Goal: Transaction & Acquisition: Purchase product/service

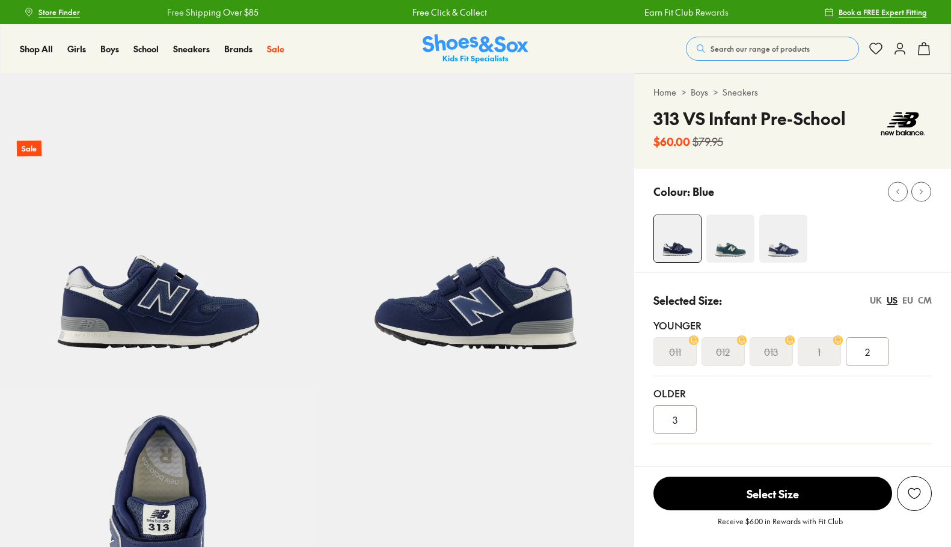
select select "*"
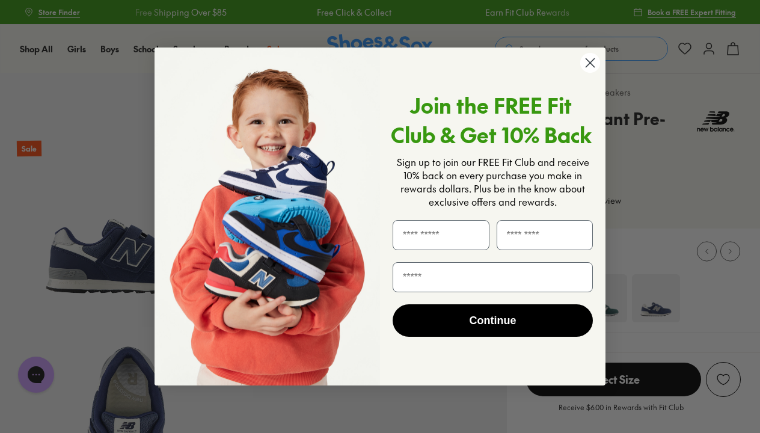
click at [590, 63] on icon "Close dialog" at bounding box center [590, 62] width 8 height 8
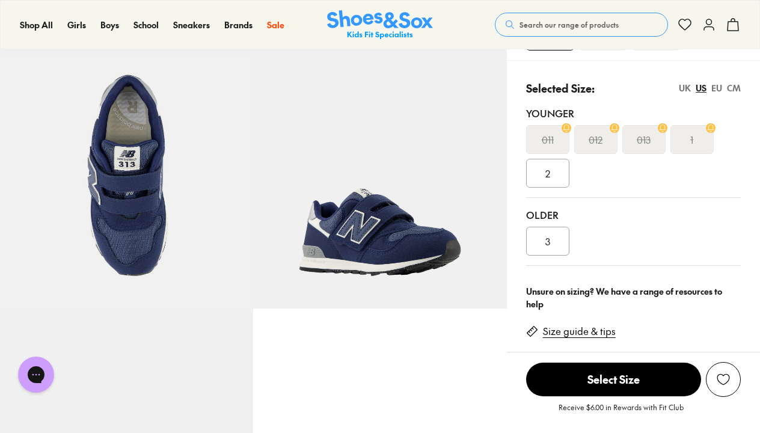
scroll to position [272, 0]
click at [714, 85] on div "EU" at bounding box center [716, 87] width 11 height 13
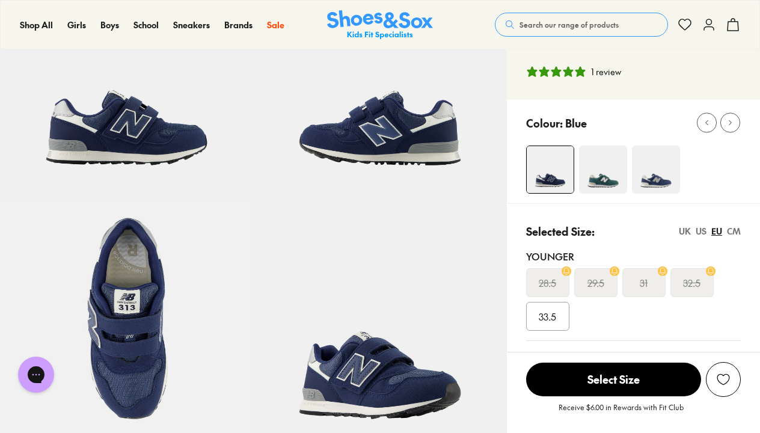
scroll to position [116, 0]
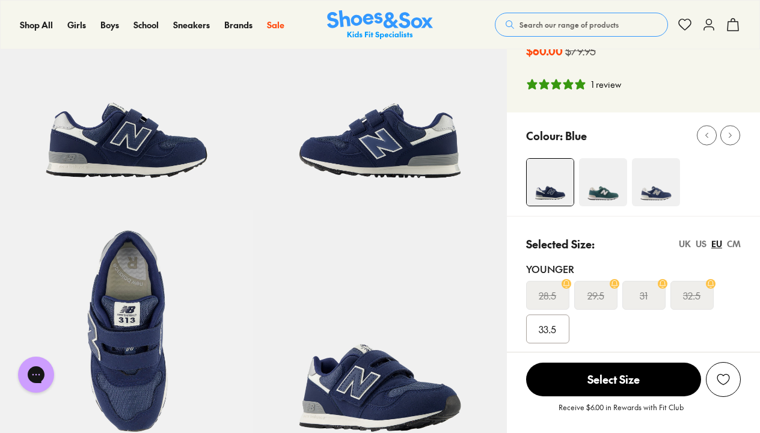
click at [604, 183] on img at bounding box center [603, 182] width 48 height 48
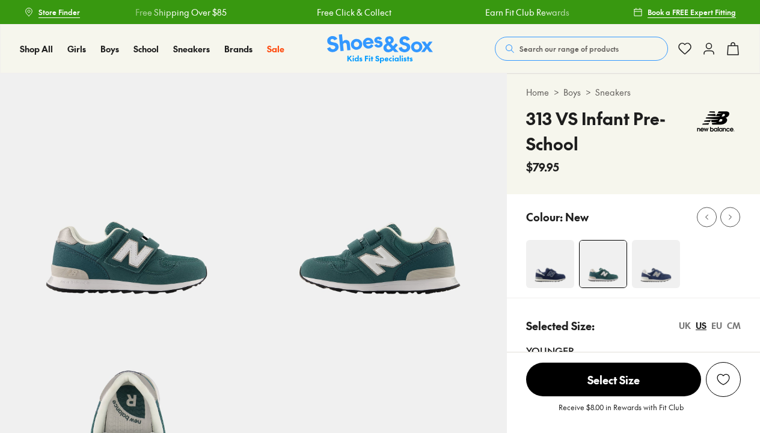
click at [658, 240] on img at bounding box center [656, 264] width 48 height 48
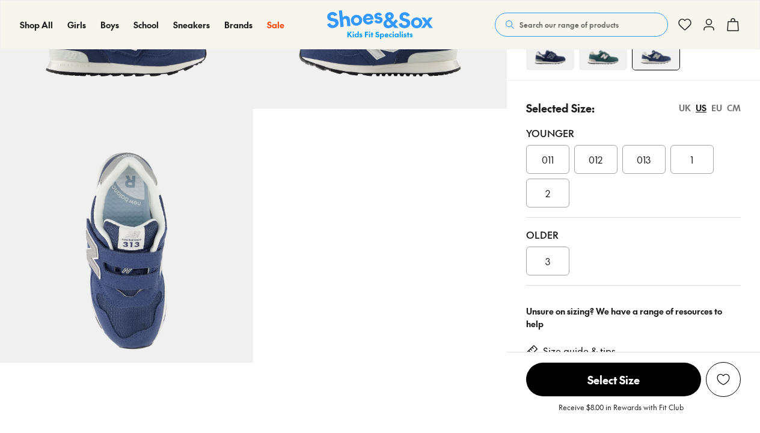
select select "*"
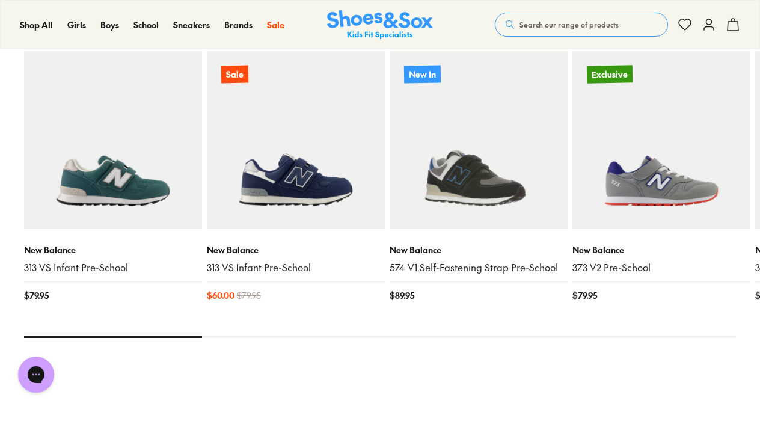
scroll to position [1264, 0]
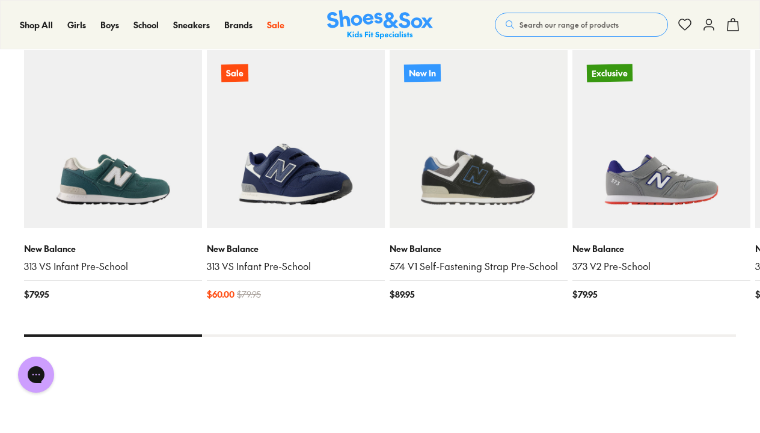
click at [314, 189] on img at bounding box center [296, 139] width 178 height 178
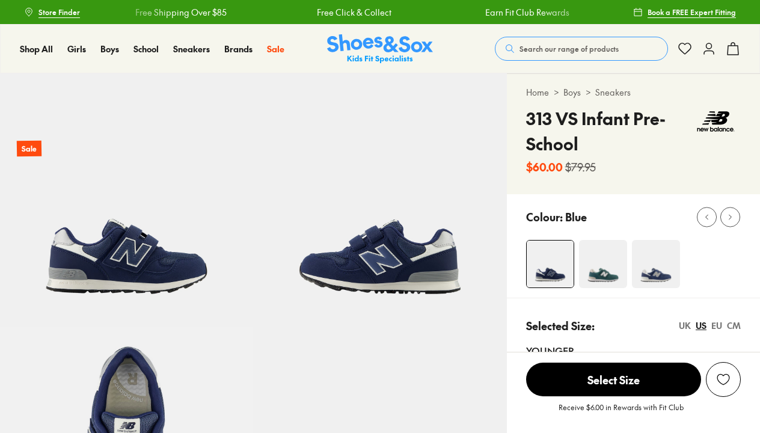
select select "*"
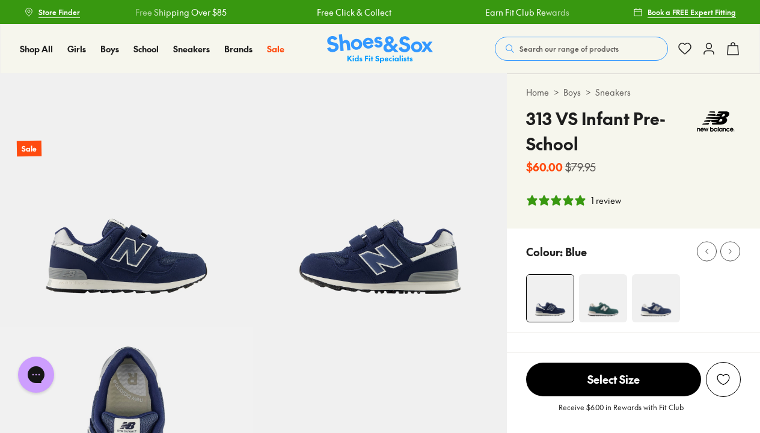
click at [723, 121] on img at bounding box center [715, 121] width 49 height 31
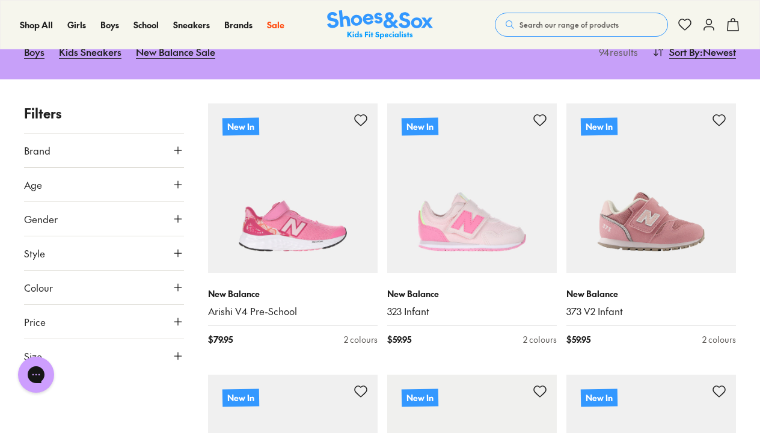
click at [149, 215] on button "Gender" at bounding box center [104, 219] width 160 height 34
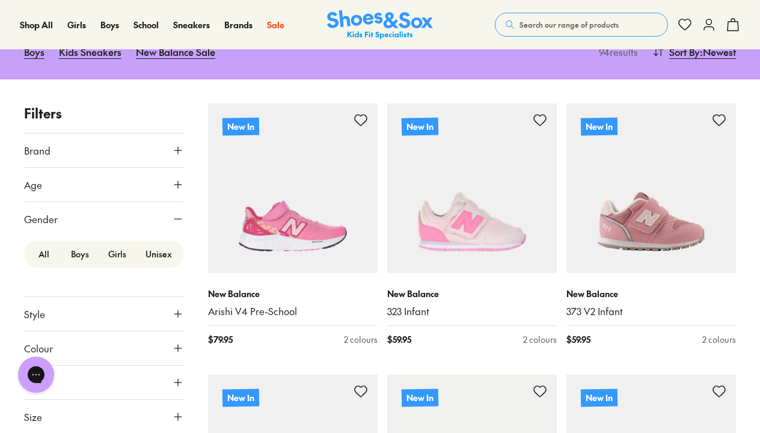
click at [78, 253] on label "Boys" at bounding box center [79, 254] width 37 height 22
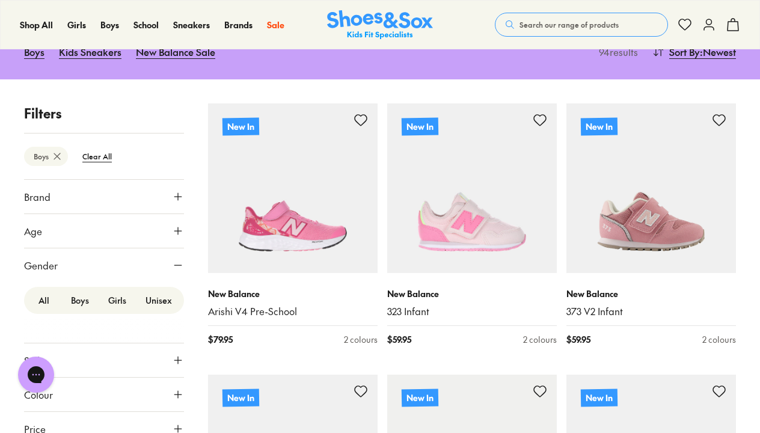
scroll to position [65, 0]
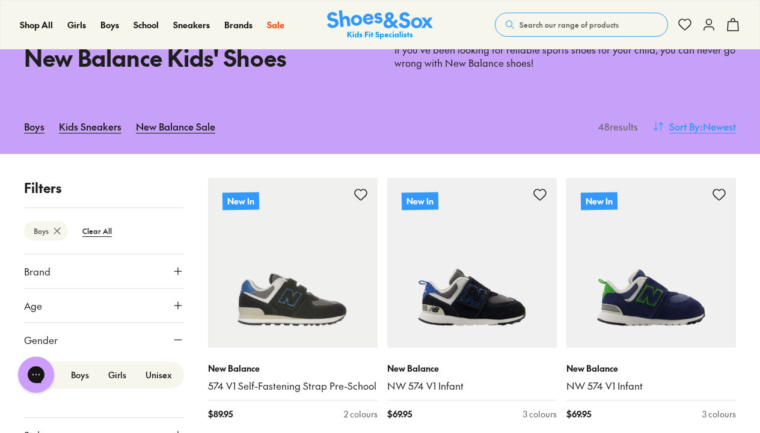
click at [682, 127] on span "Sort By" at bounding box center [684, 126] width 31 height 14
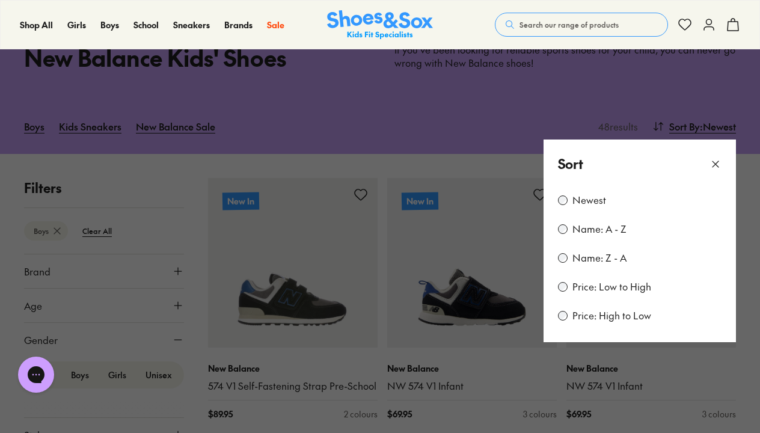
click at [604, 284] on label "Price: Low to High" at bounding box center [611, 286] width 79 height 13
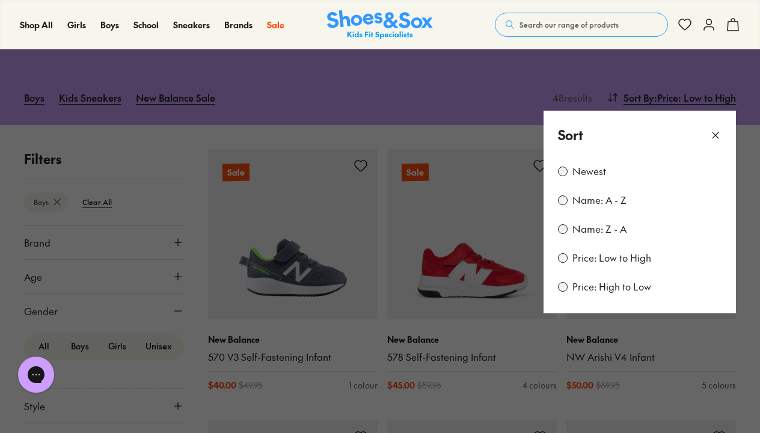
click at [719, 133] on icon at bounding box center [715, 135] width 12 height 12
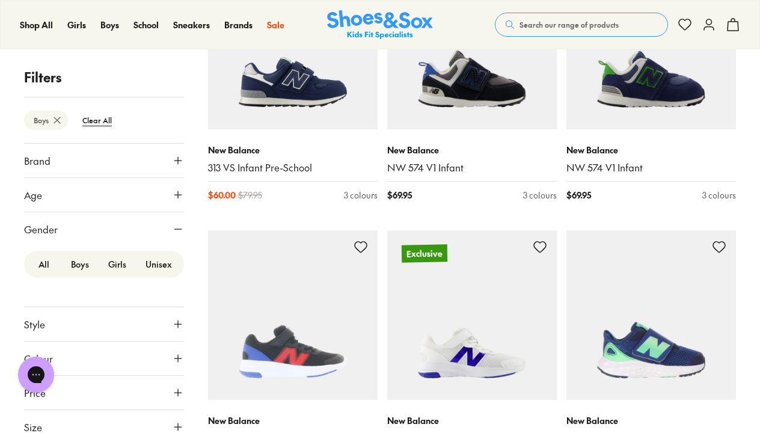
scroll to position [1909, 0]
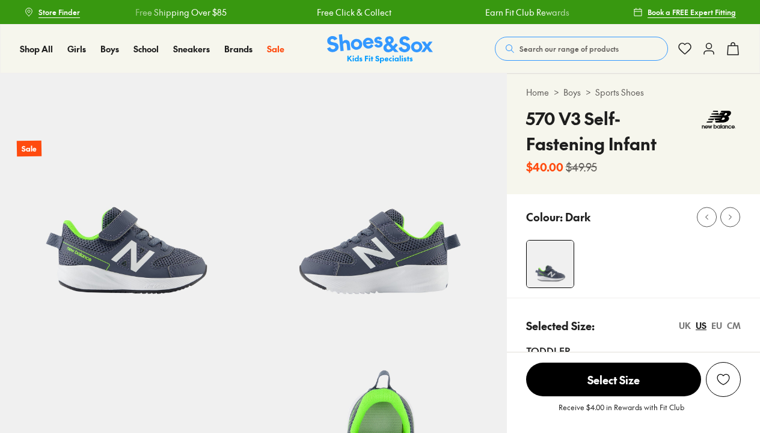
select select "*"
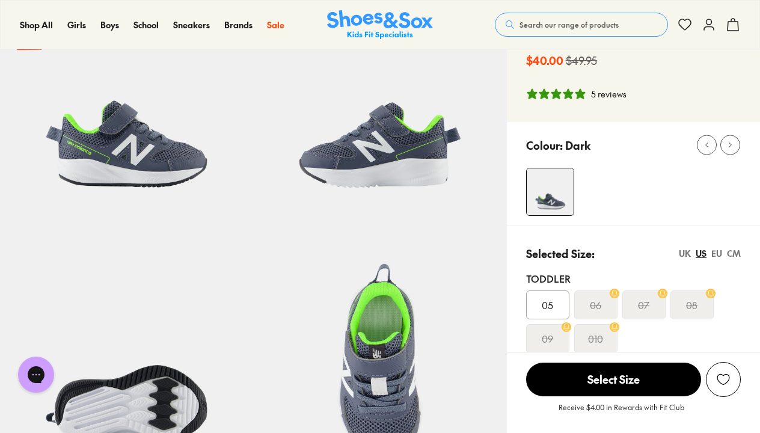
scroll to position [150, 0]
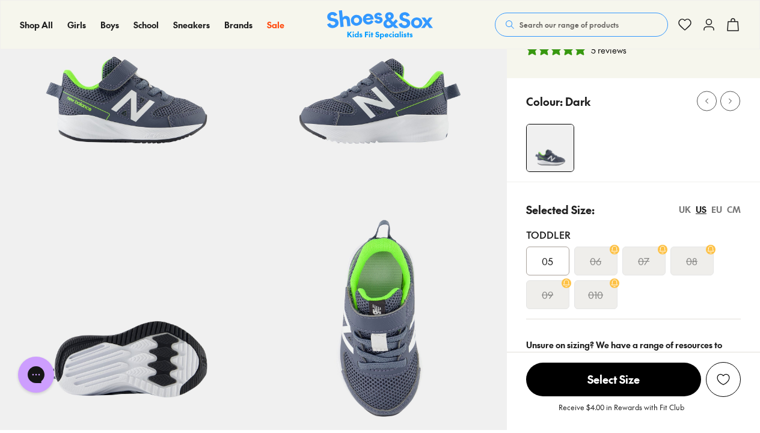
click at [717, 207] on div "EU" at bounding box center [716, 209] width 11 height 13
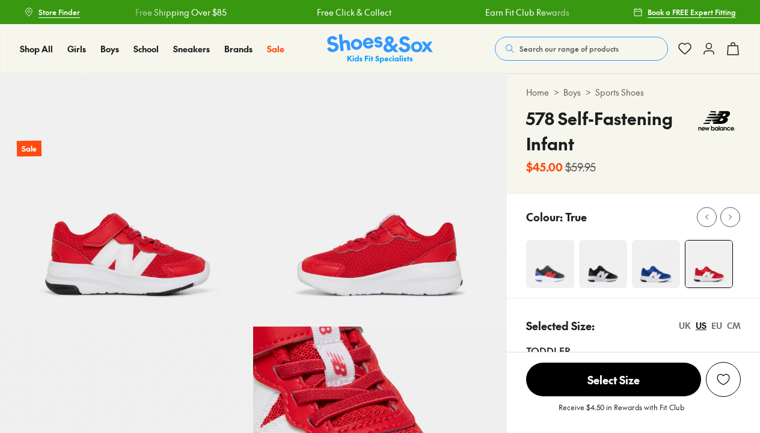
select select "*"
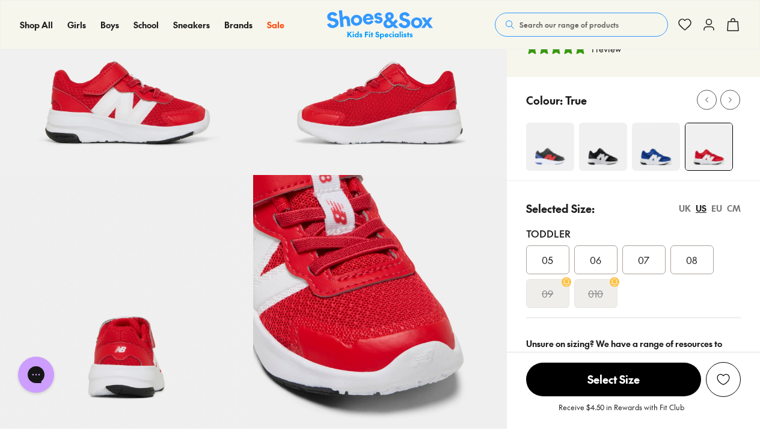
scroll to position [155, 0]
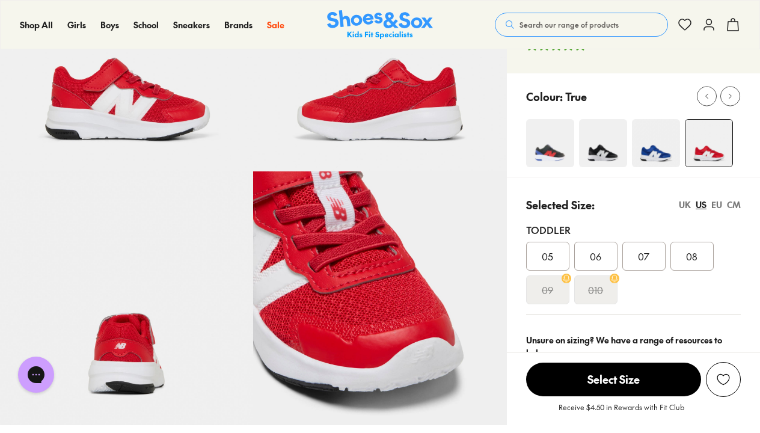
click at [660, 149] on img at bounding box center [656, 143] width 48 height 48
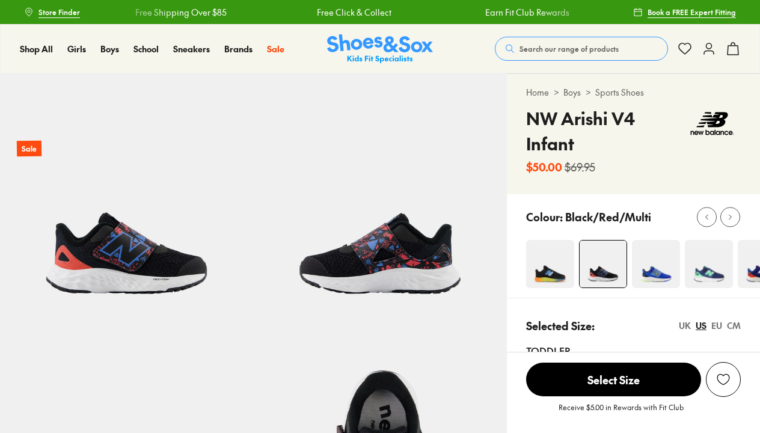
select select "*"
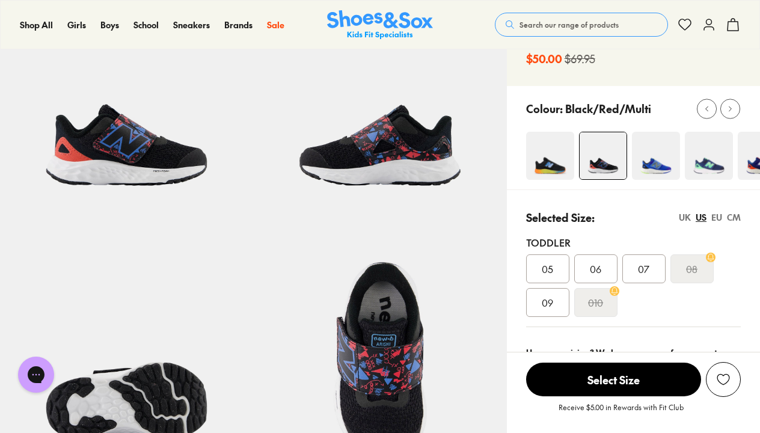
scroll to position [102, 0]
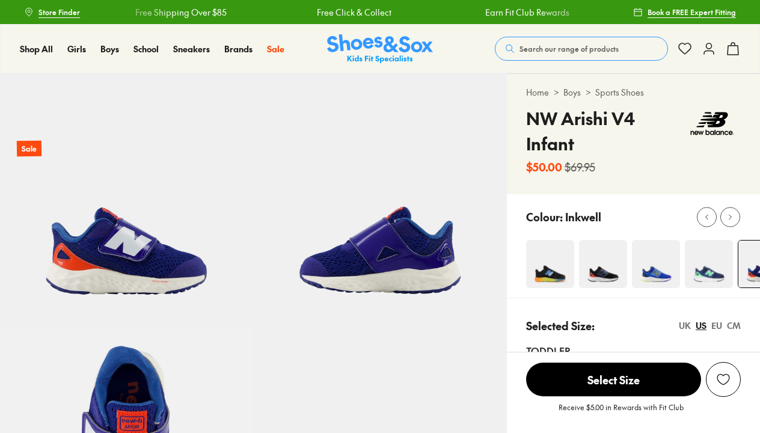
select select "*"
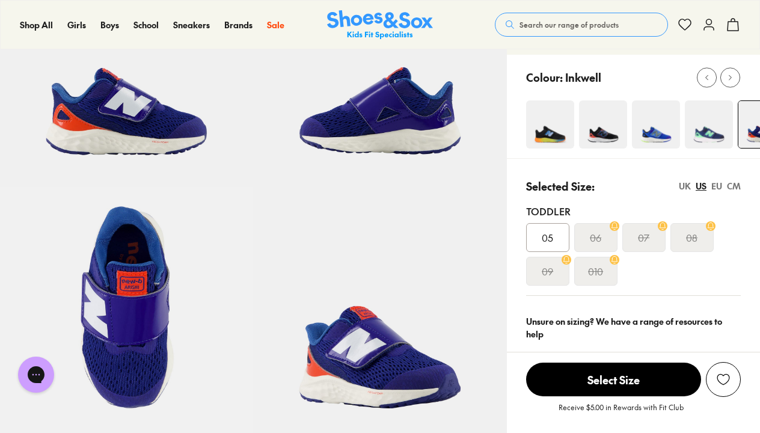
scroll to position [141, 0]
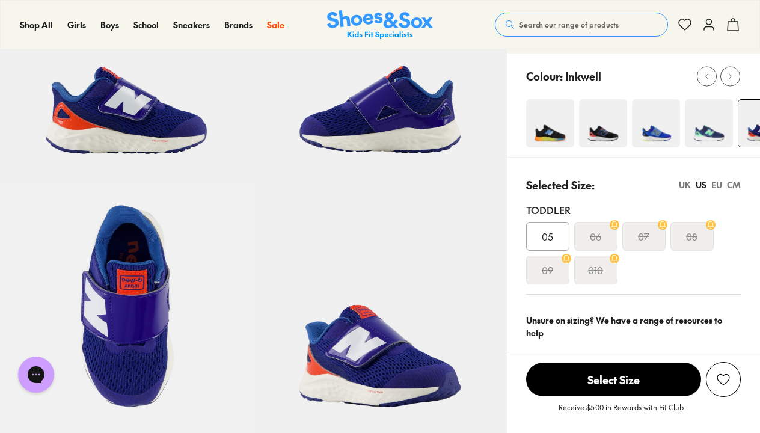
click at [716, 185] on div "EU" at bounding box center [716, 185] width 11 height 13
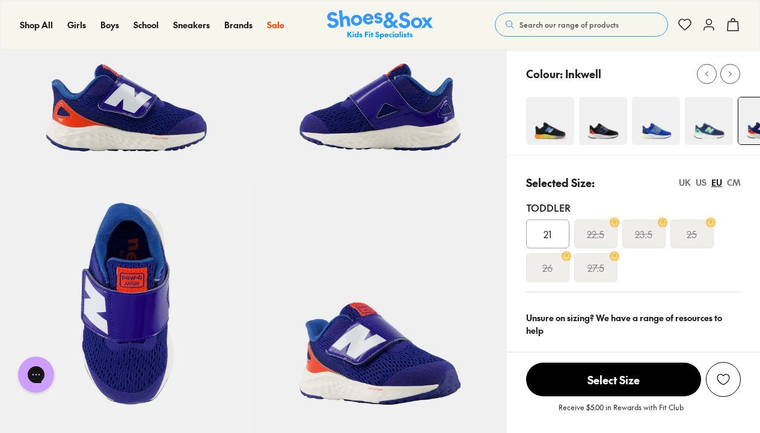
scroll to position [134, 0]
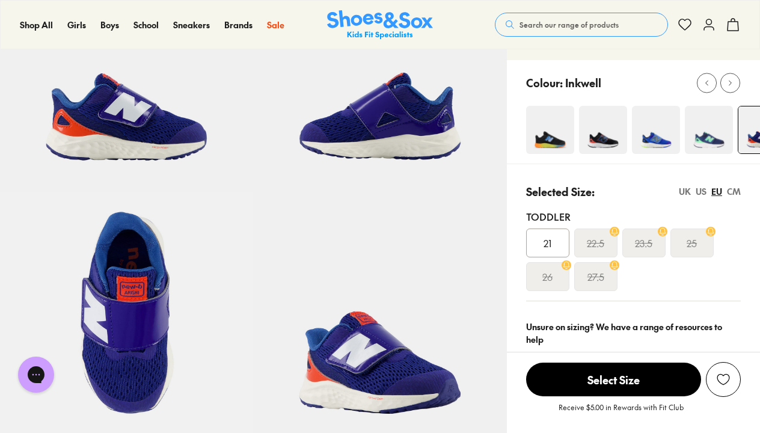
click at [548, 133] on img at bounding box center [550, 130] width 48 height 48
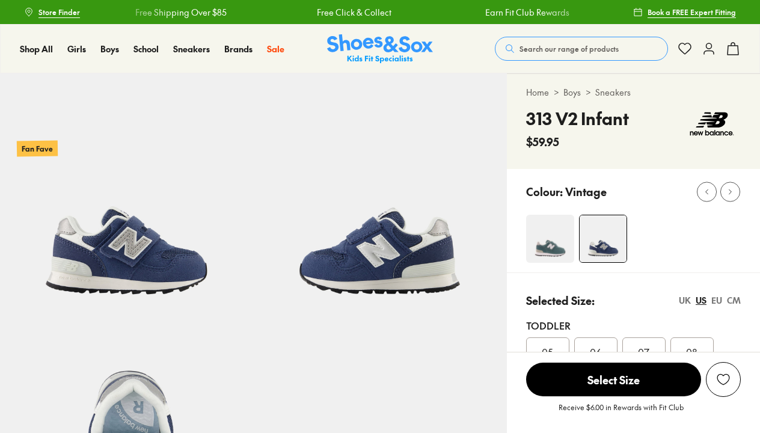
select select "*"
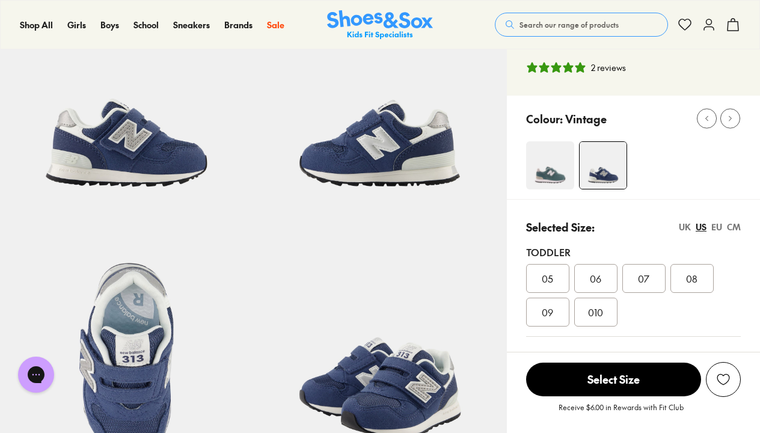
scroll to position [117, 0]
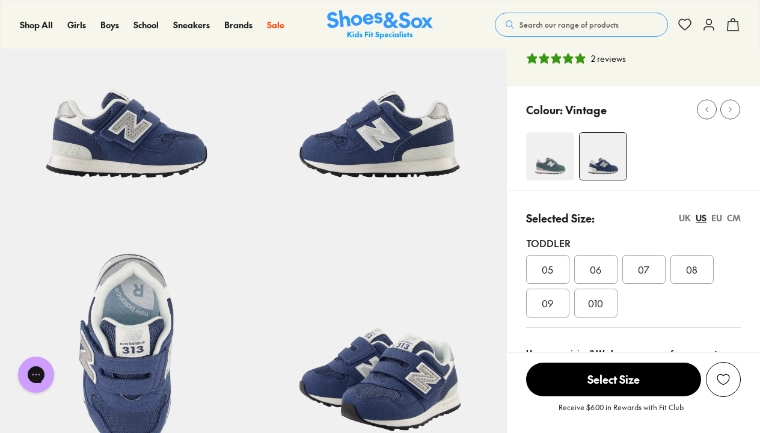
click at [717, 216] on div "EU" at bounding box center [716, 218] width 11 height 13
click at [659, 275] on div "23.5" at bounding box center [643, 269] width 43 height 29
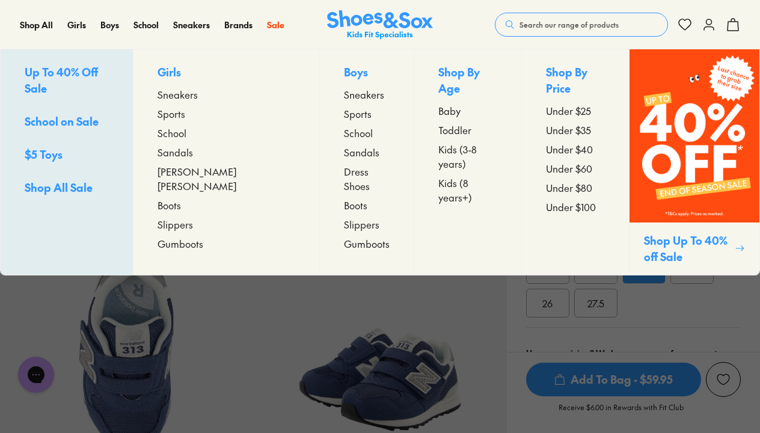
click at [344, 93] on span "Sneakers" at bounding box center [364, 94] width 40 height 14
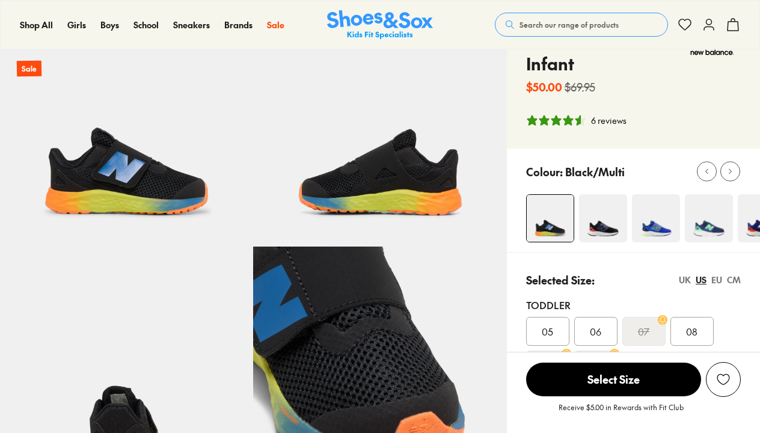
select select "*"
click at [717, 280] on div "EU" at bounding box center [716, 280] width 11 height 13
click at [610, 222] on img at bounding box center [603, 218] width 48 height 48
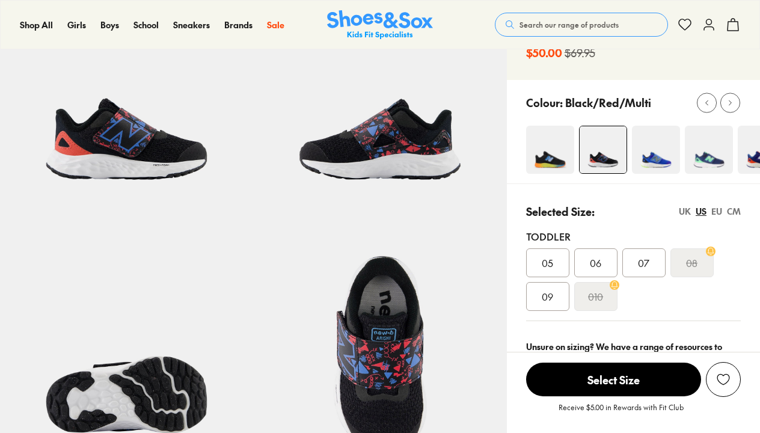
select select "*"
click at [653, 148] on img at bounding box center [656, 150] width 48 height 48
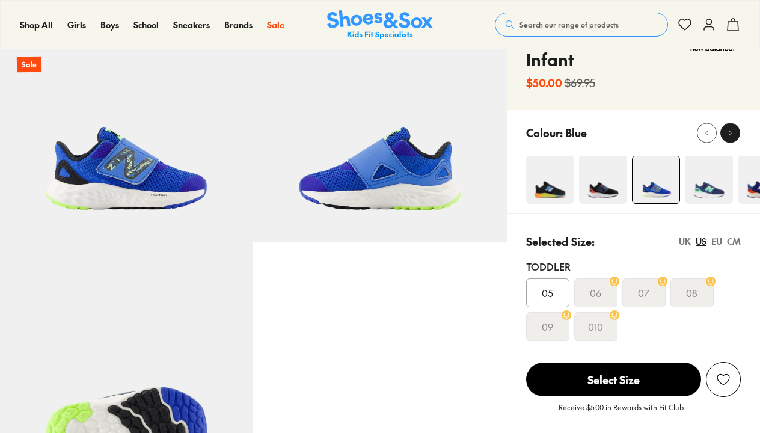
select select "*"
click at [729, 132] on icon at bounding box center [730, 132] width 9 height 9
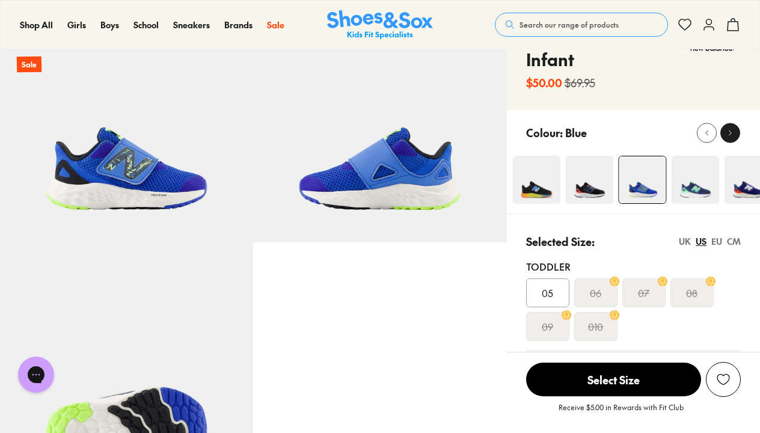
click at [729, 132] on icon at bounding box center [730, 132] width 9 height 9
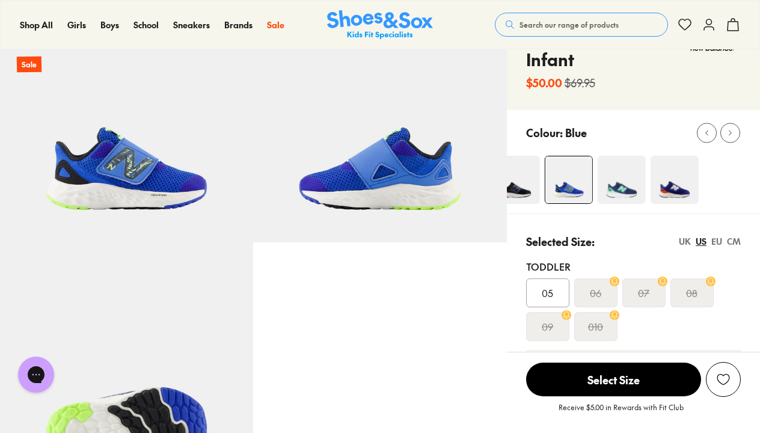
click at [687, 178] on img at bounding box center [674, 180] width 48 height 48
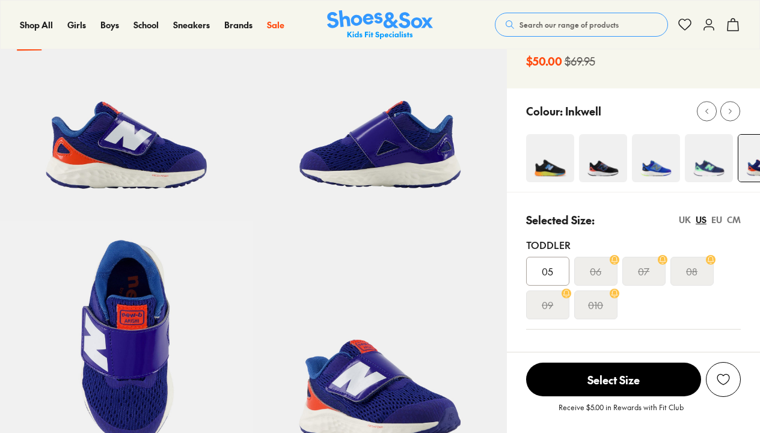
select select "*"
click at [699, 156] on img at bounding box center [709, 158] width 48 height 48
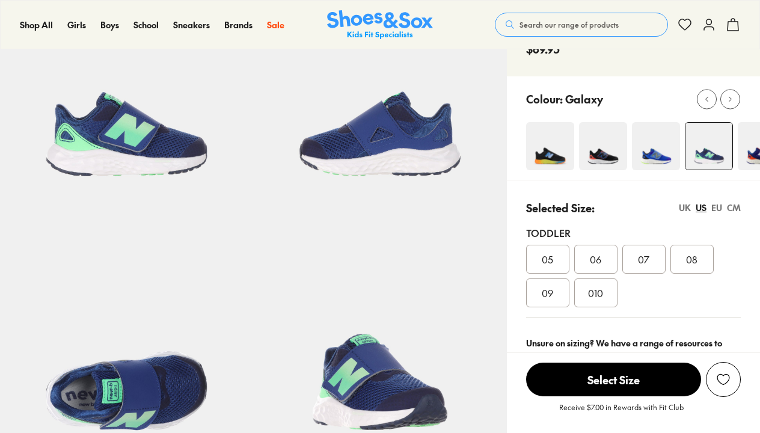
scroll to position [133, 0]
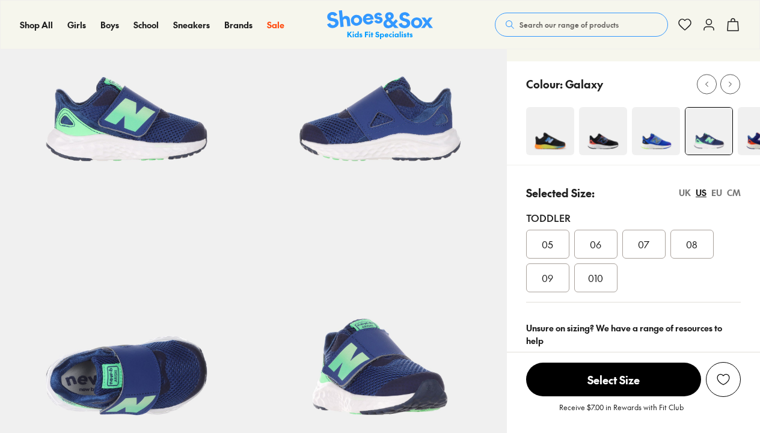
select select "*"
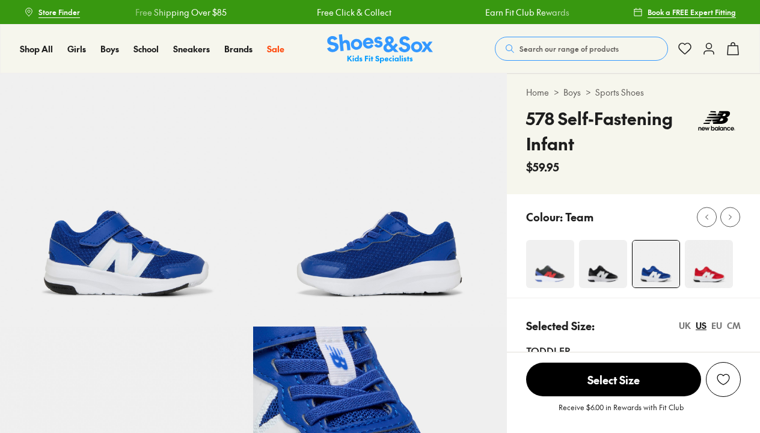
click at [551, 254] on img at bounding box center [550, 264] width 48 height 48
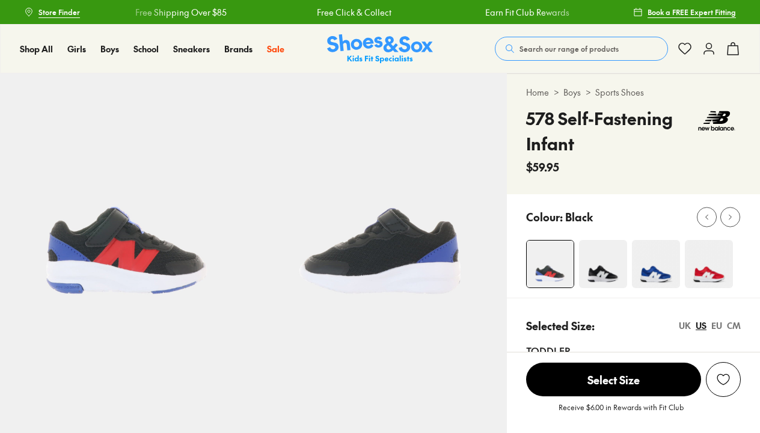
click at [590, 268] on img at bounding box center [603, 264] width 48 height 48
select select "*"
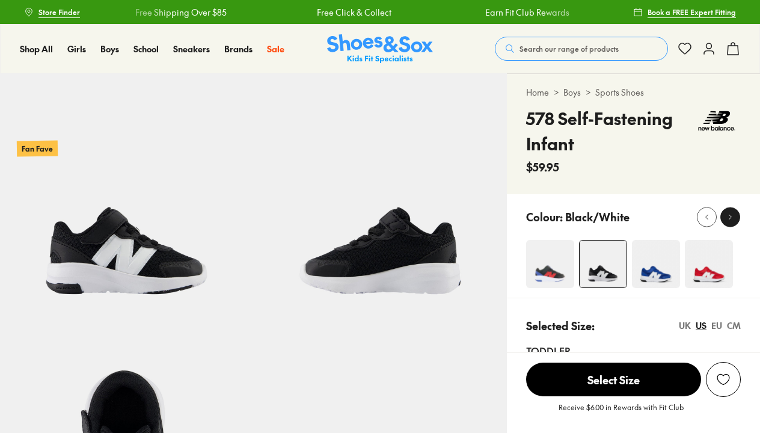
click at [730, 194] on div "Home > Boys > Sports Shoes 578 Self-Fastening Infant $59.95" at bounding box center [633, 134] width 253 height 120
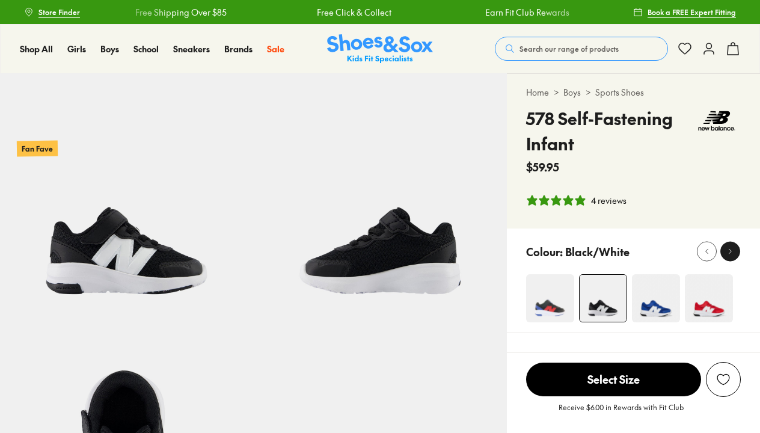
select select "*"
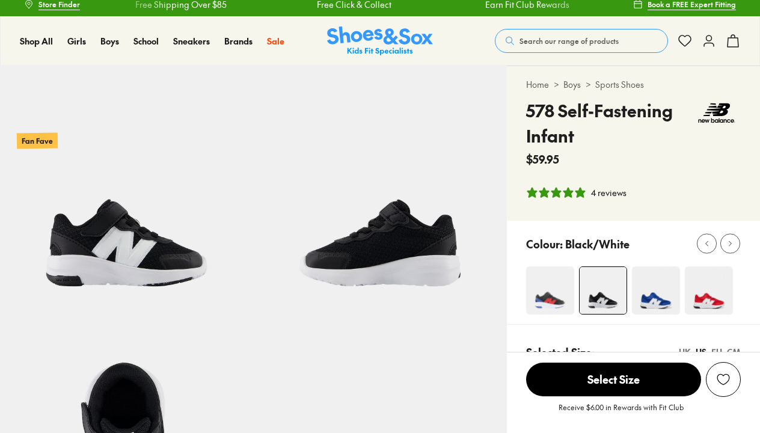
scroll to position [111, 0]
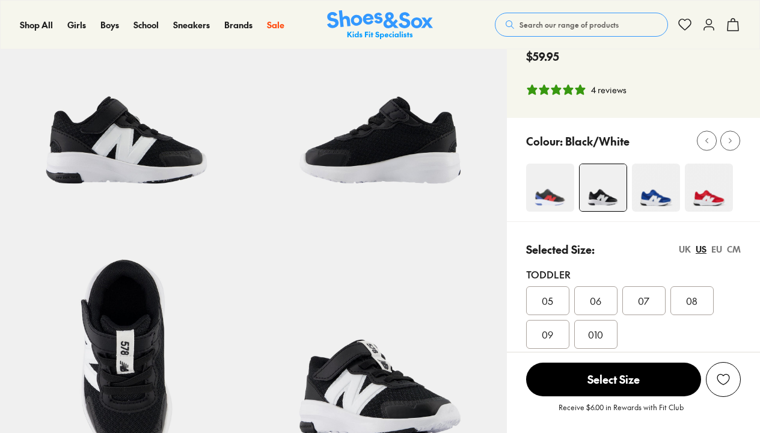
click at [711, 196] on img at bounding box center [709, 188] width 48 height 48
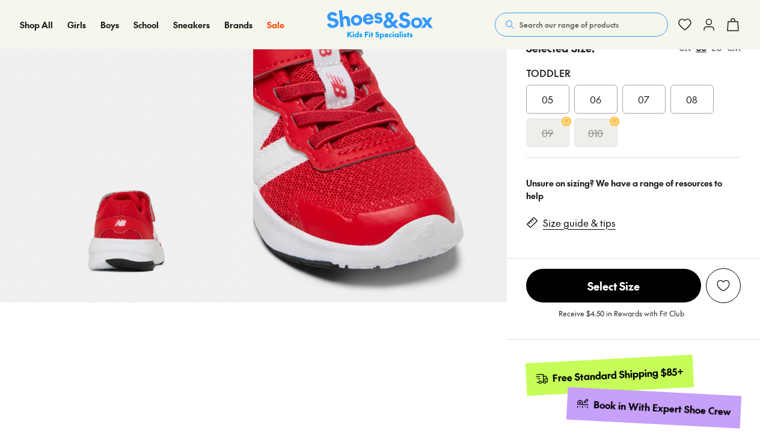
select select "*"
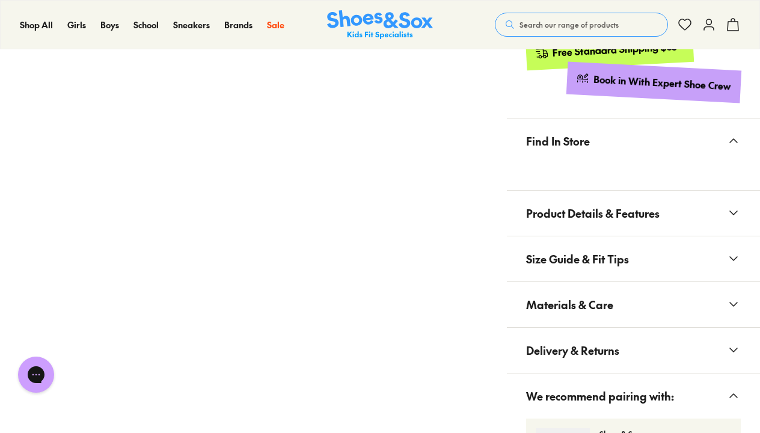
scroll to position [639, 0]
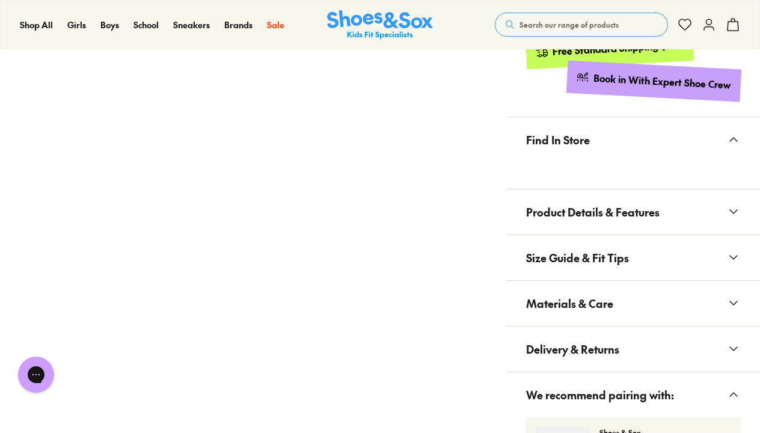
click at [631, 212] on span "Product Details & Features" at bounding box center [592, 211] width 133 height 35
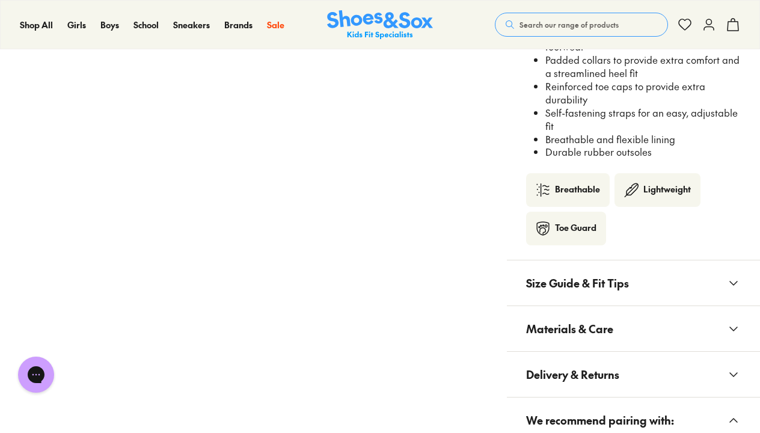
scroll to position [1023, 0]
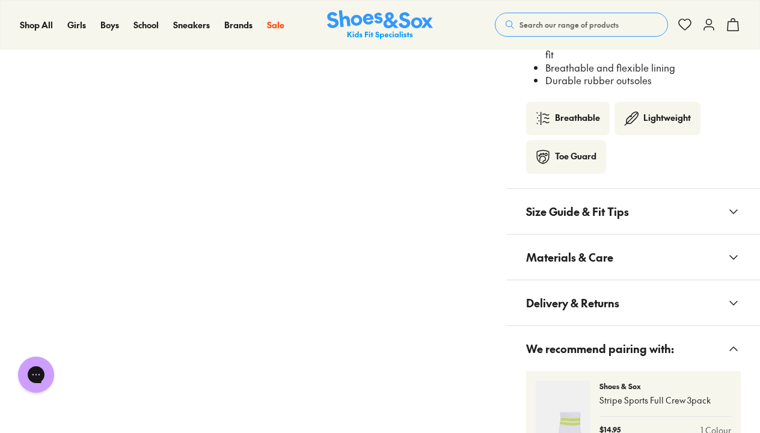
click at [568, 253] on span "Materials & Care" at bounding box center [569, 256] width 87 height 35
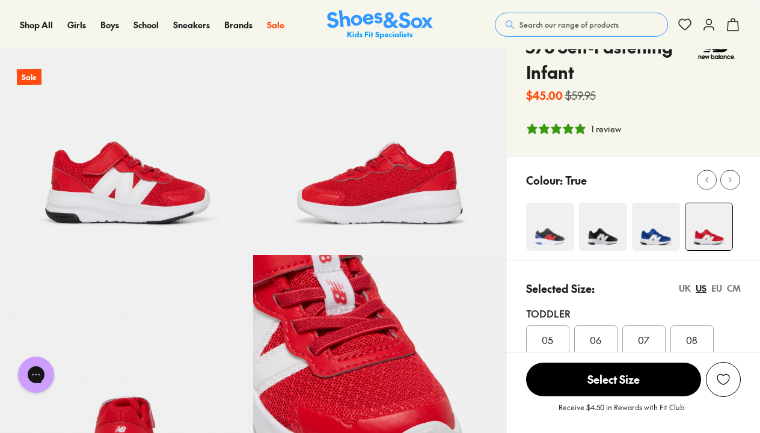
scroll to position [90, 0]
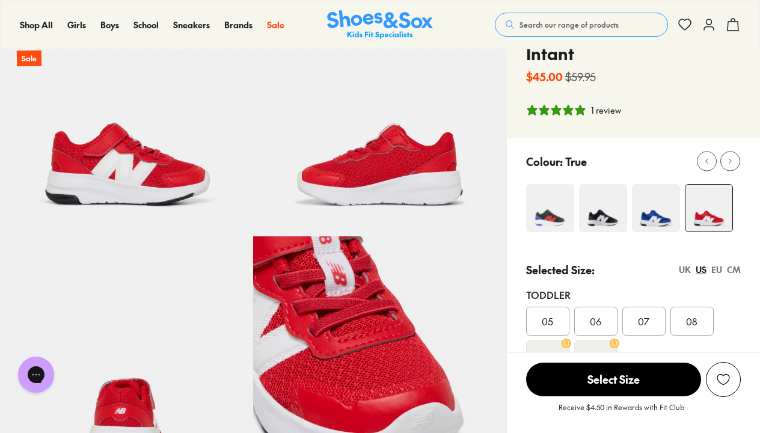
click at [718, 268] on div "EU" at bounding box center [716, 269] width 11 height 13
click at [660, 317] on div "23.5" at bounding box center [643, 321] width 43 height 29
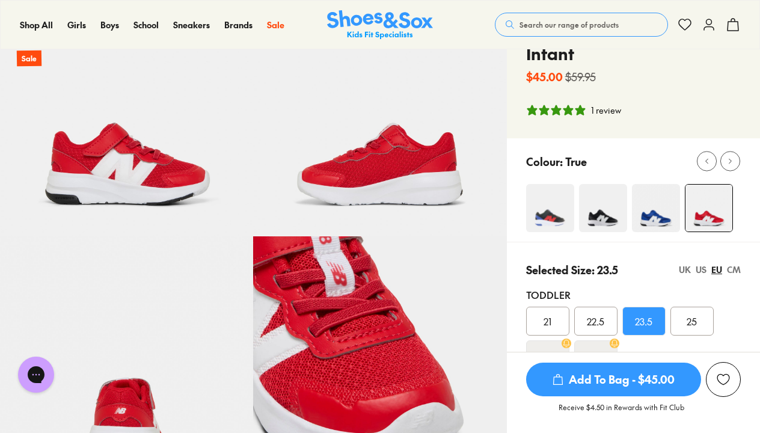
click at [682, 318] on div "25" at bounding box center [691, 321] width 43 height 29
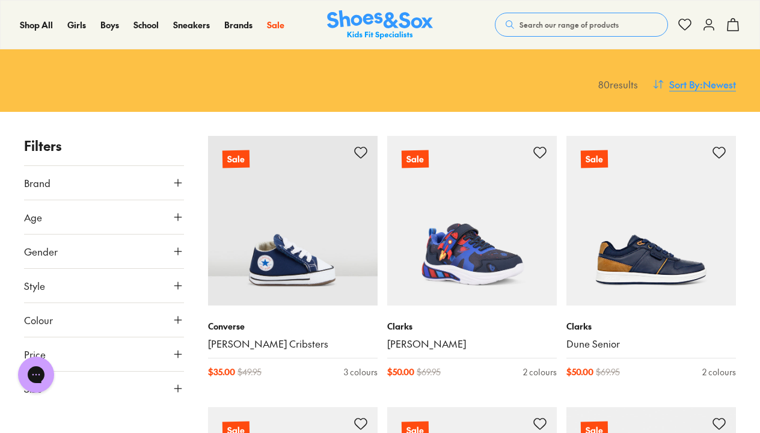
click at [720, 83] on span ": Newest" at bounding box center [718, 84] width 36 height 14
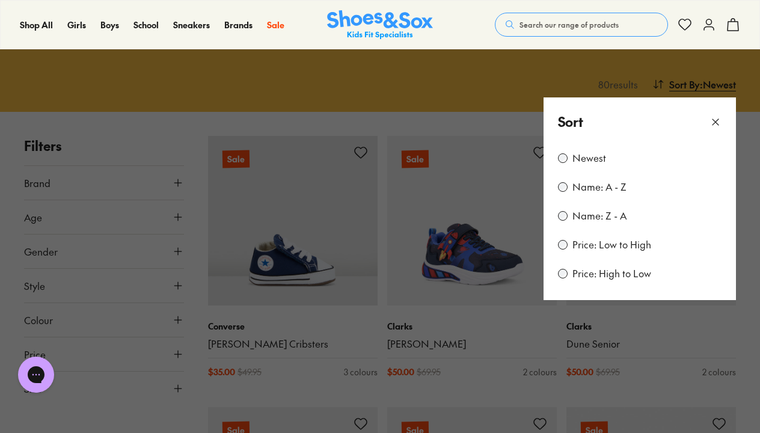
click at [637, 246] on label "Price: Low to High" at bounding box center [611, 244] width 79 height 13
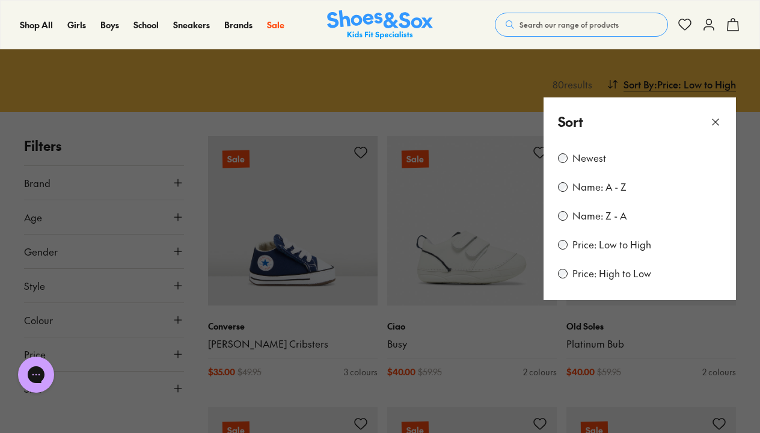
click at [715, 120] on icon at bounding box center [715, 122] width 12 height 12
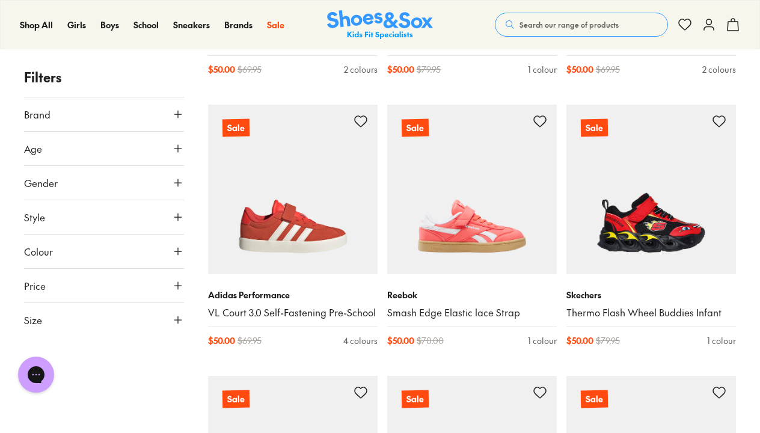
scroll to position [2076, 0]
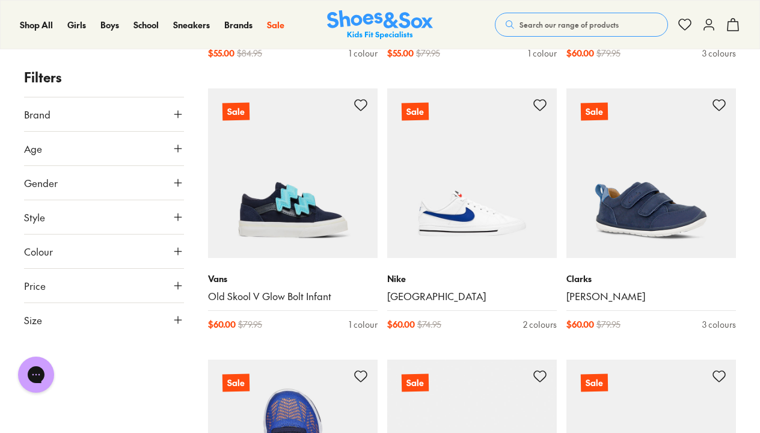
scroll to position [4004, 0]
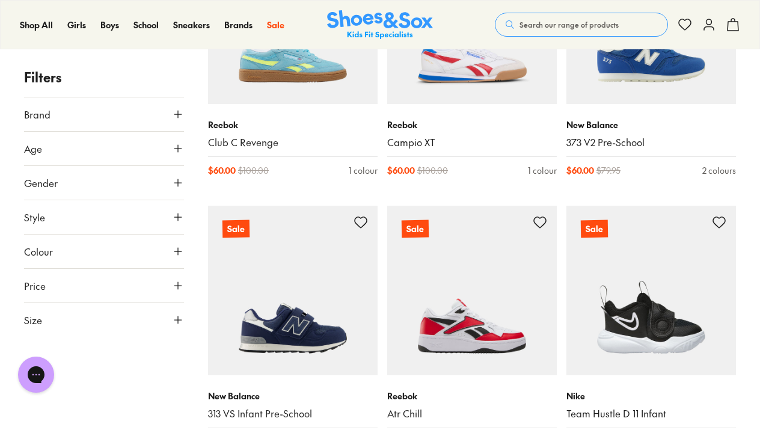
scroll to position [4699, 0]
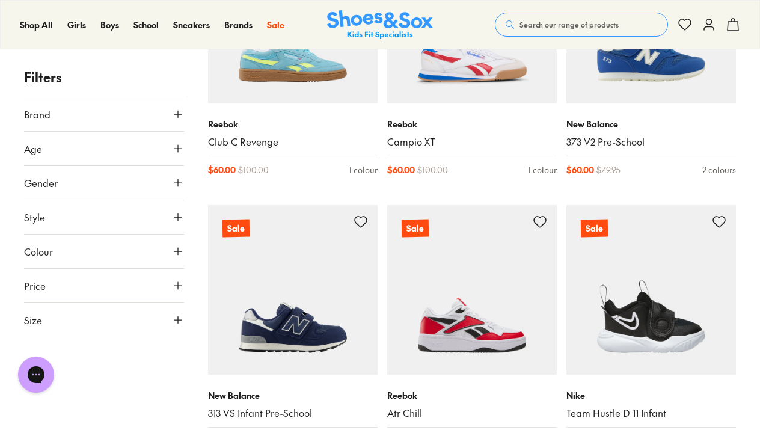
click at [179, 314] on icon at bounding box center [178, 320] width 12 height 12
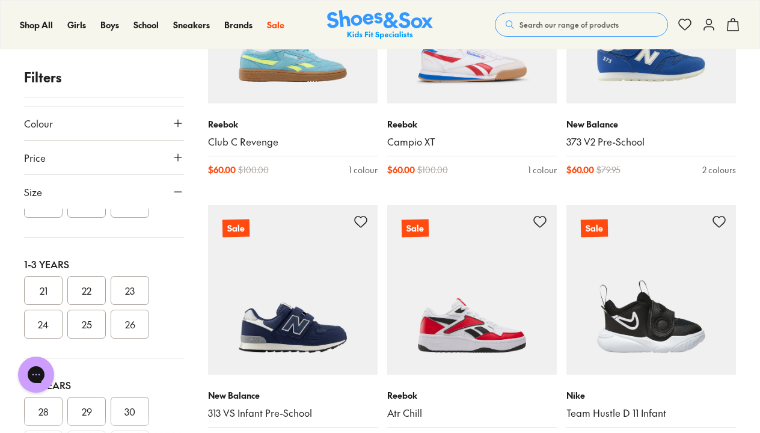
scroll to position [91, 0]
click at [38, 326] on button "24" at bounding box center [43, 323] width 38 height 29
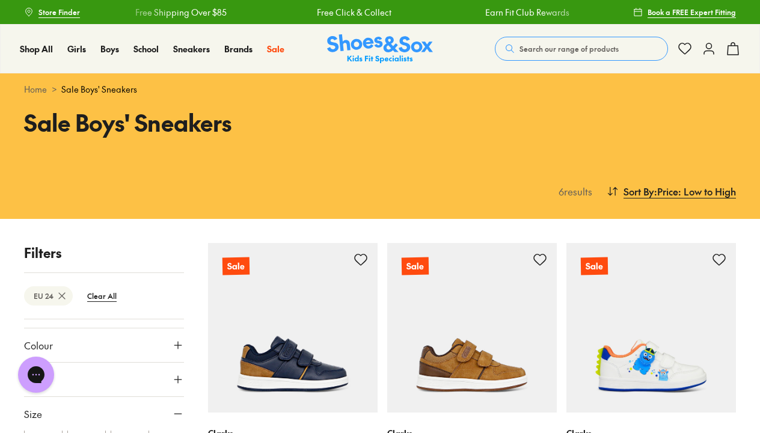
scroll to position [174, 0]
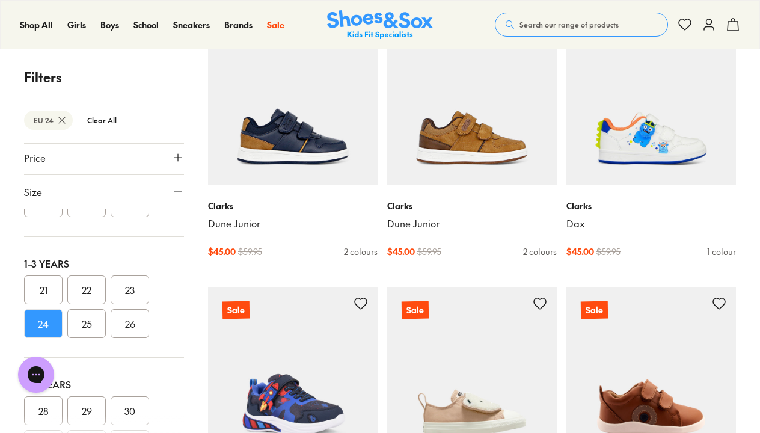
click at [91, 315] on button "25" at bounding box center [86, 323] width 38 height 29
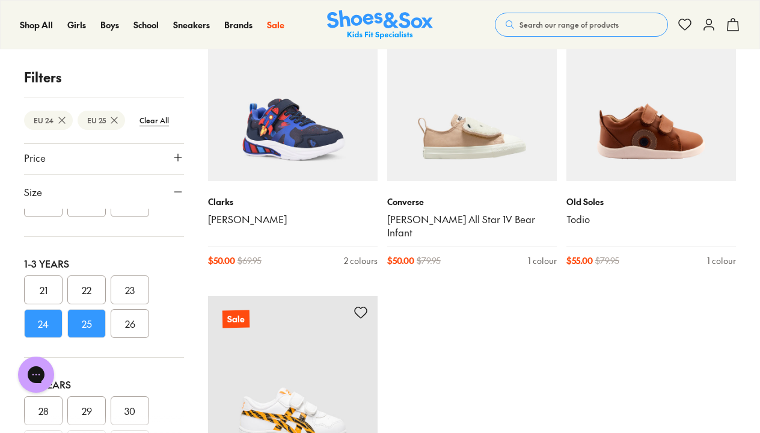
scroll to position [499, 0]
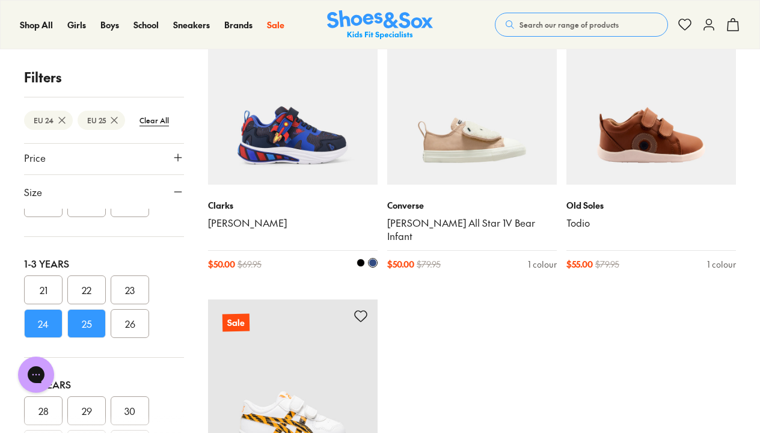
click at [317, 135] on img at bounding box center [293, 100] width 170 height 170
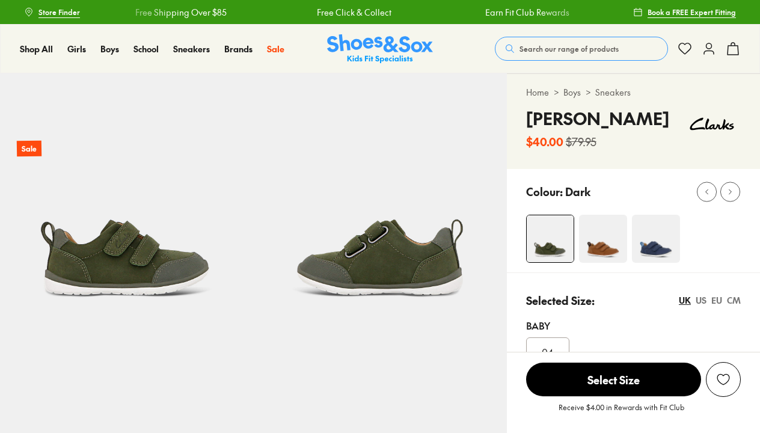
select select "*"
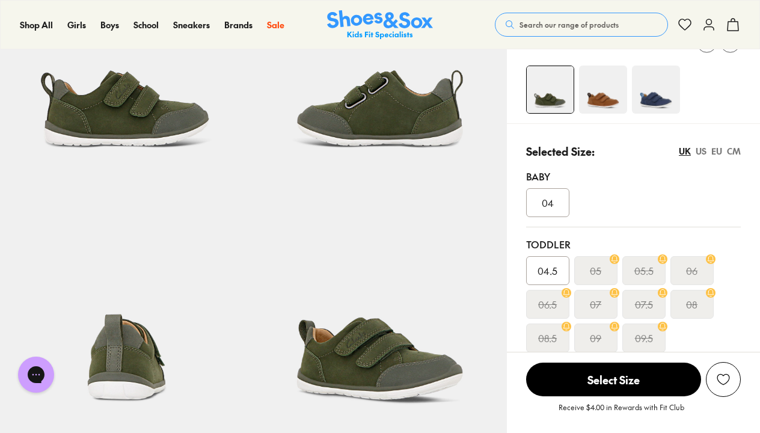
scroll to position [107, 0]
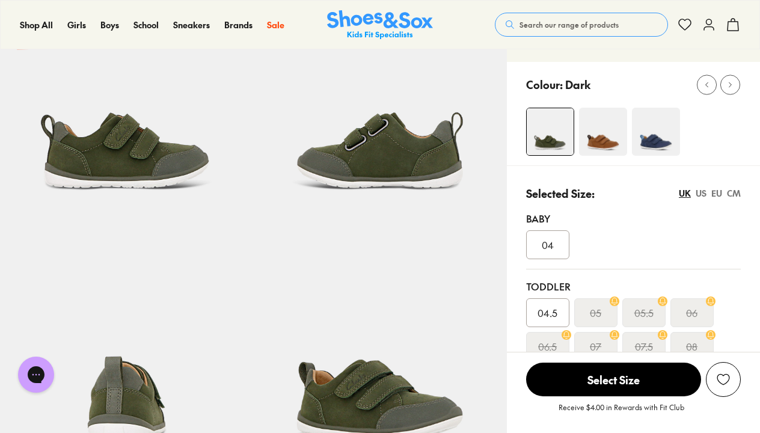
click at [648, 142] on img at bounding box center [656, 132] width 48 height 48
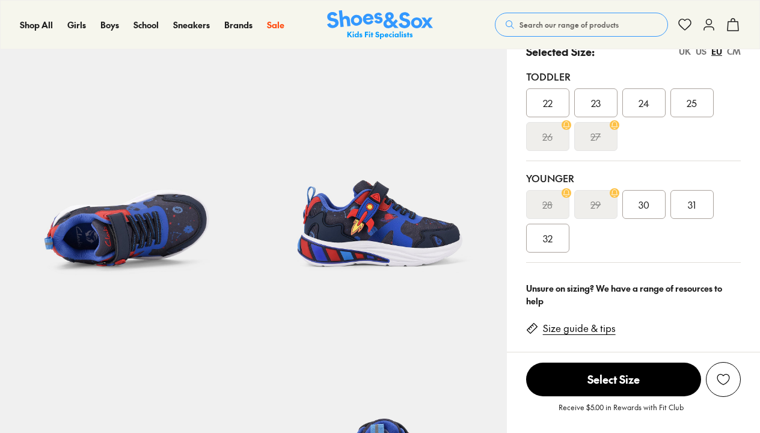
scroll to position [286, 0]
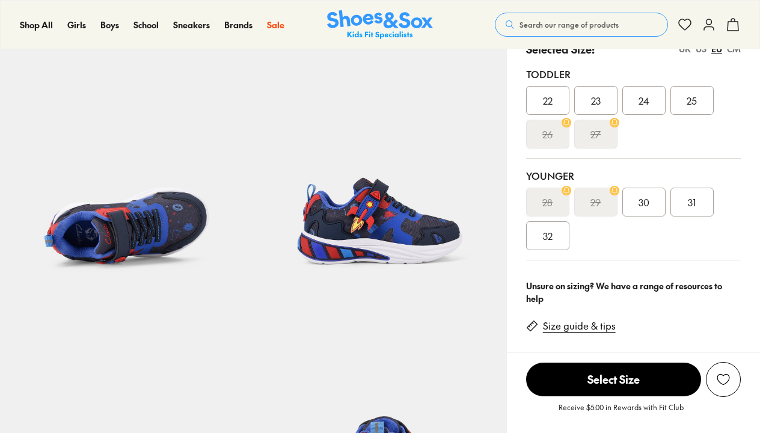
select select "*"
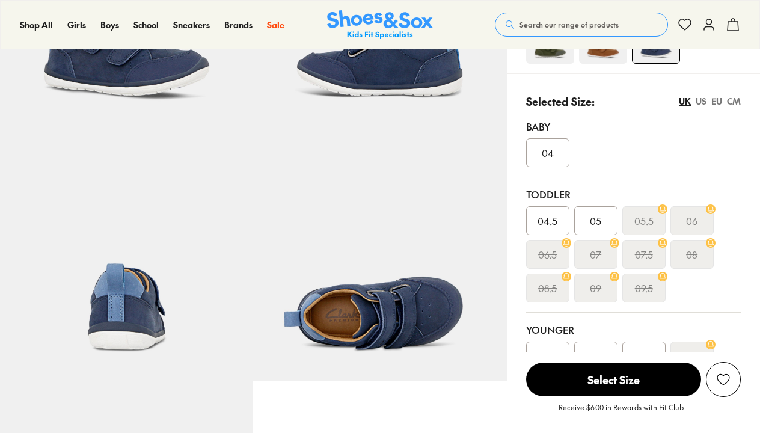
scroll to position [105, 0]
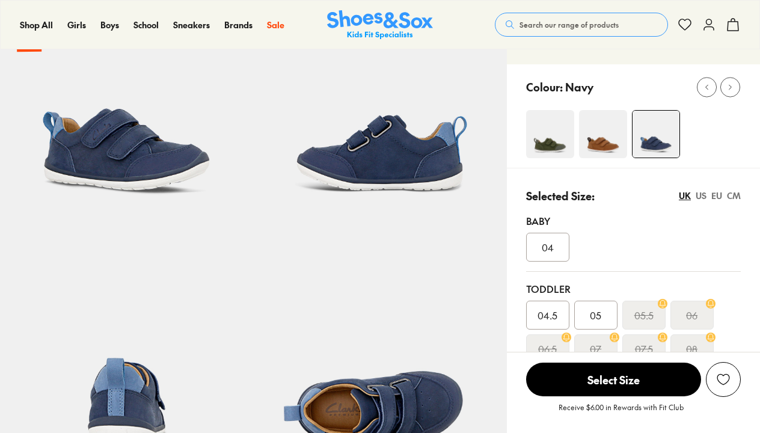
select select "*"
click at [716, 195] on div "EU" at bounding box center [716, 195] width 11 height 13
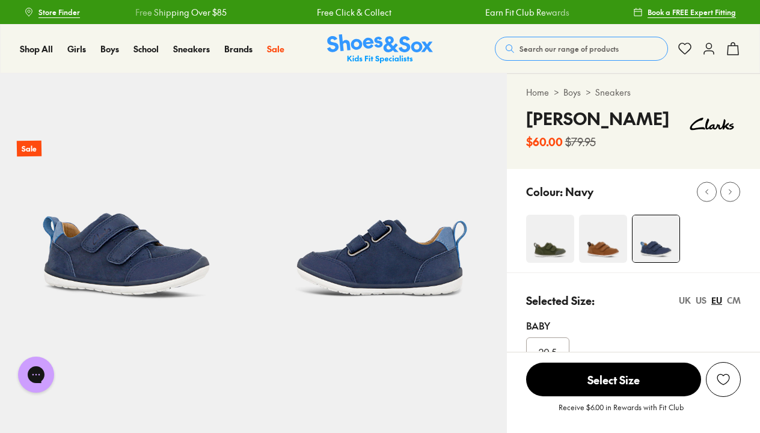
click at [588, 238] on img at bounding box center [603, 239] width 48 height 48
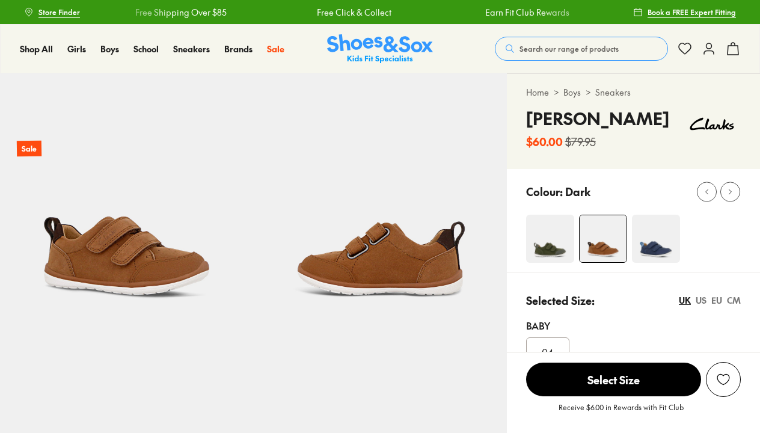
select select "*"
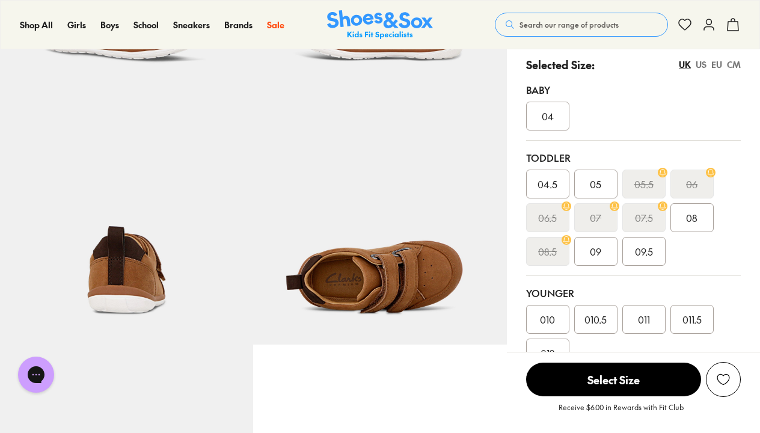
scroll to position [236, 0]
click at [716, 63] on div "EU" at bounding box center [716, 64] width 11 height 13
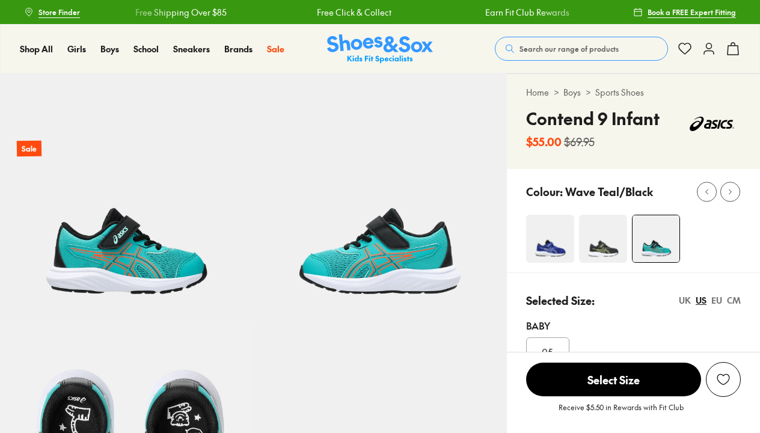
select select "*"
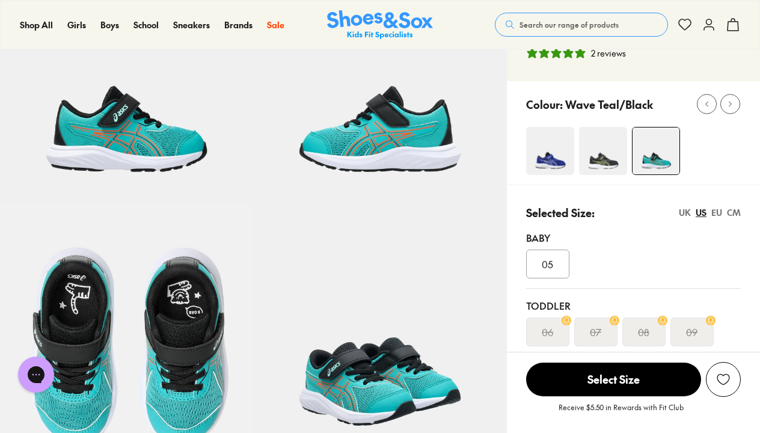
scroll to position [121, 0]
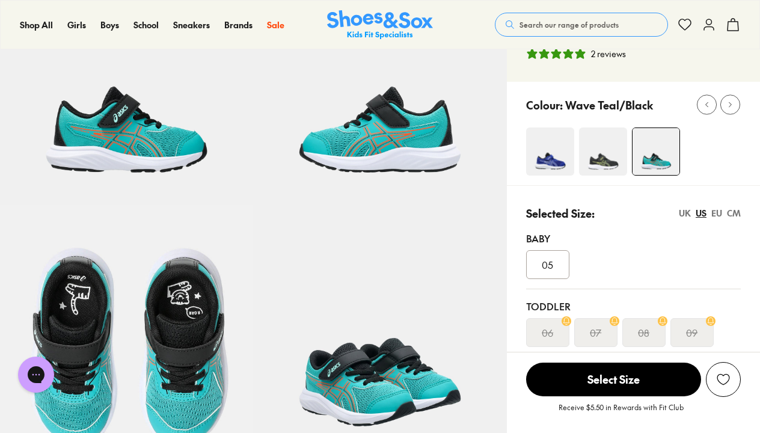
click at [552, 166] on img at bounding box center [550, 151] width 48 height 48
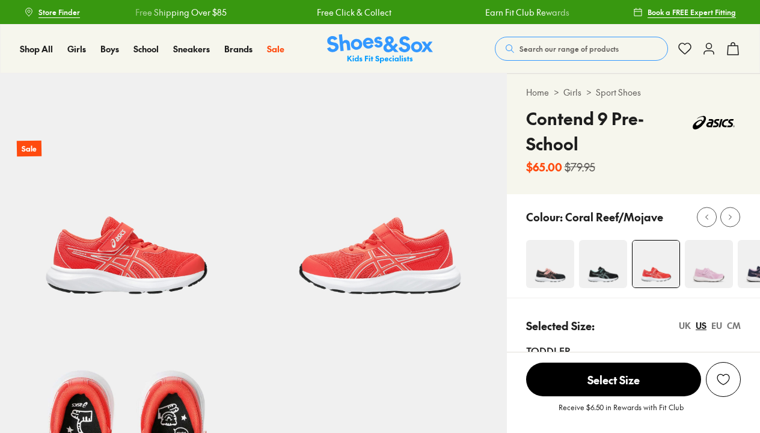
select select "*"
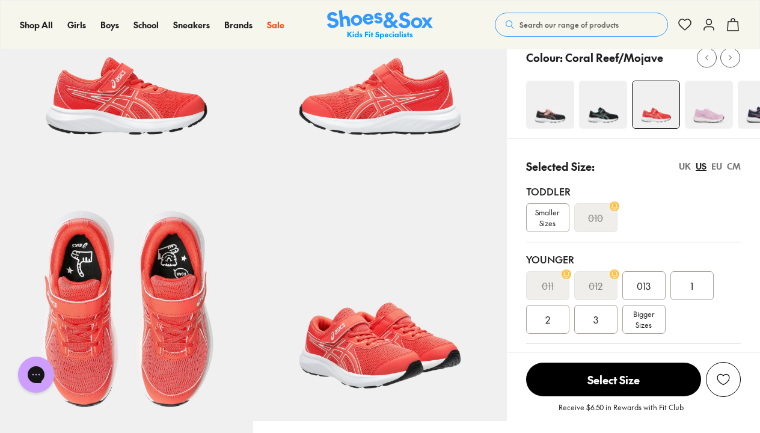
scroll to position [160, 0]
click at [559, 218] on span "Smaller Sizes" at bounding box center [548, 217] width 42 height 22
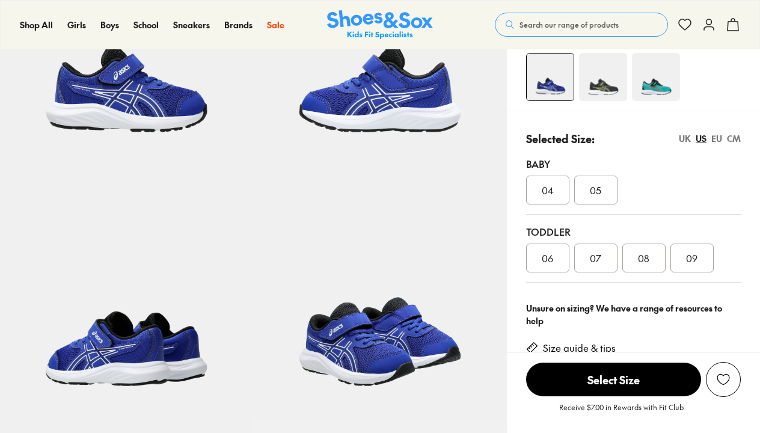
click at [601, 81] on img at bounding box center [603, 77] width 48 height 48
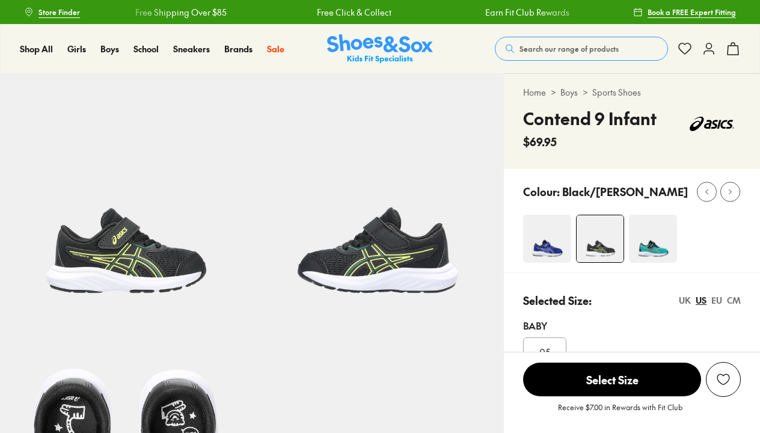
select select "*"
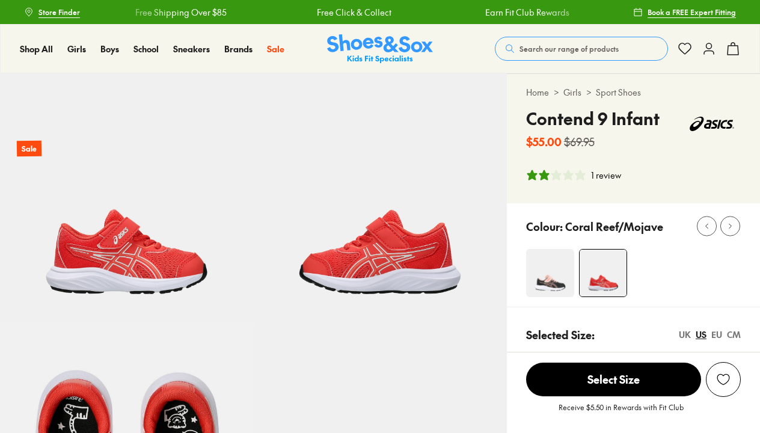
select select "*"
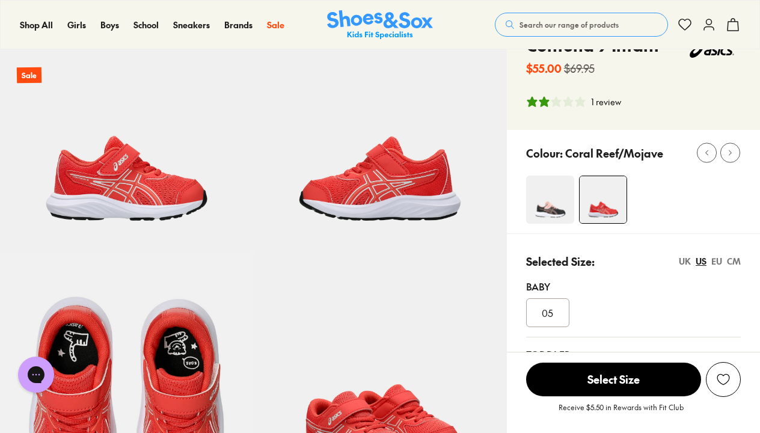
click at [547, 191] on img at bounding box center [550, 200] width 48 height 48
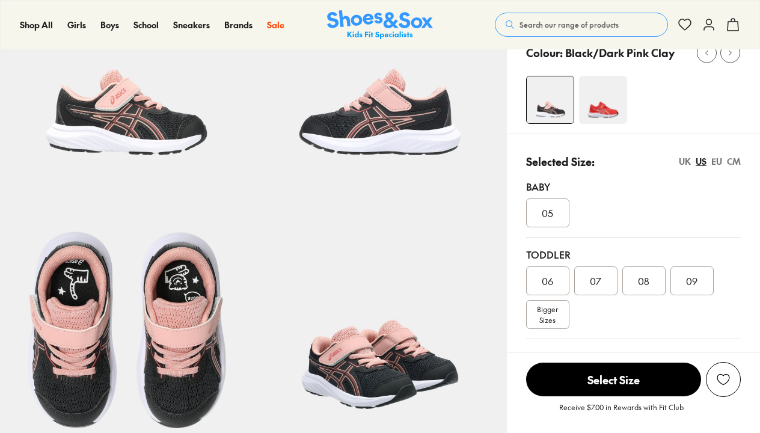
select select "*"
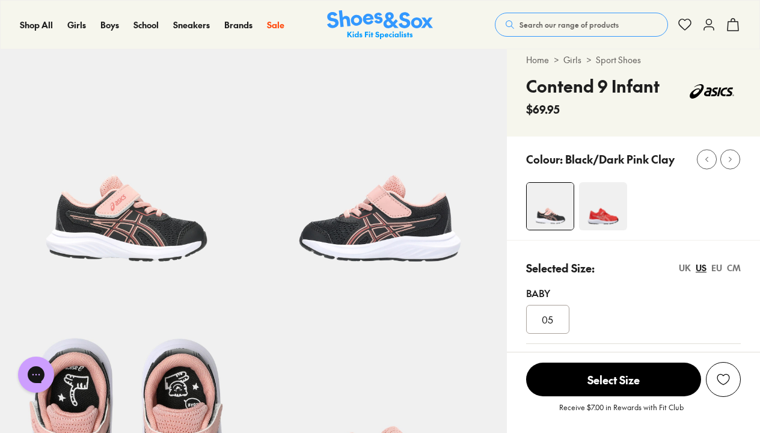
scroll to position [34, 0]
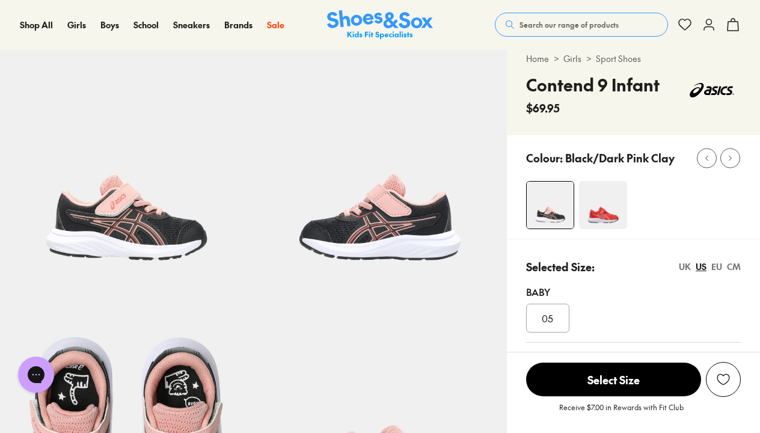
click at [563, 26] on span "Search our range of products" at bounding box center [568, 24] width 99 height 11
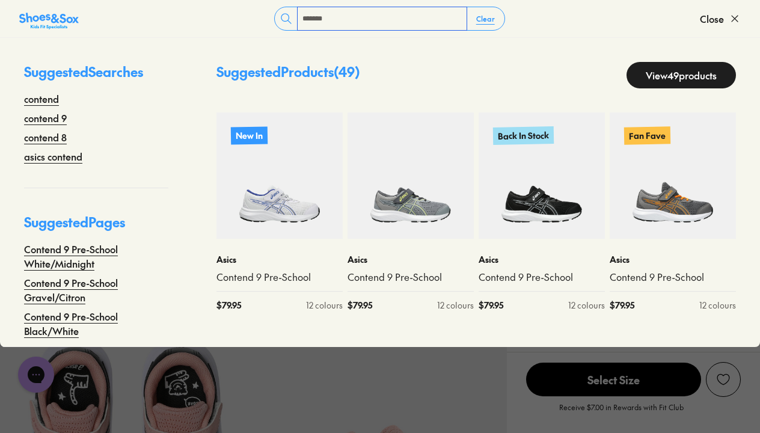
type input "*******"
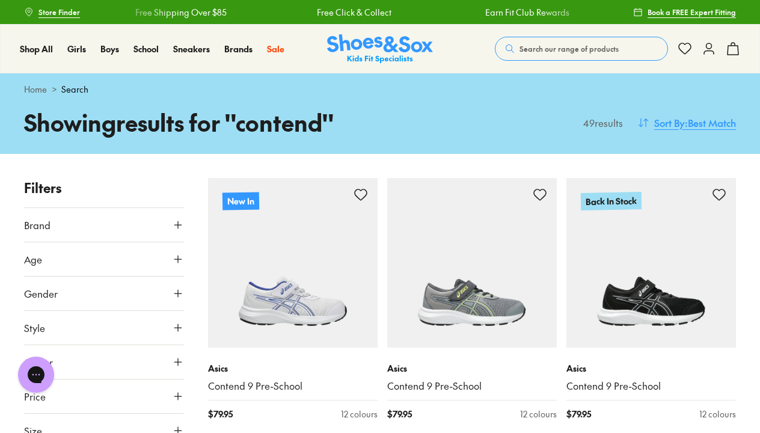
click at [687, 123] on span ": Best Match" at bounding box center [710, 122] width 51 height 14
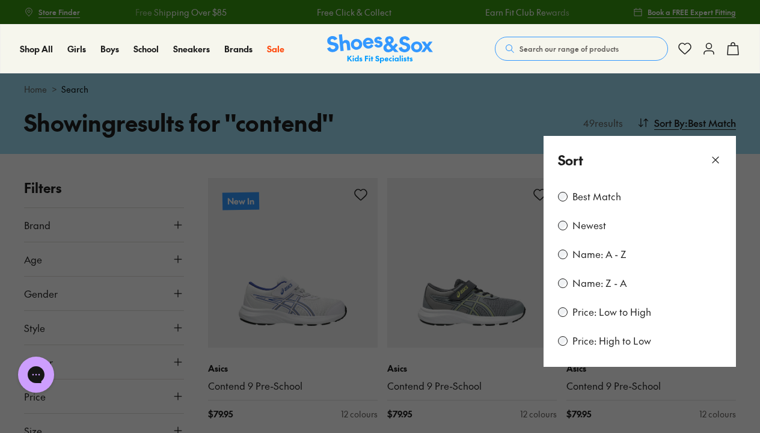
click at [614, 314] on label "Price: Low to High" at bounding box center [611, 311] width 79 height 13
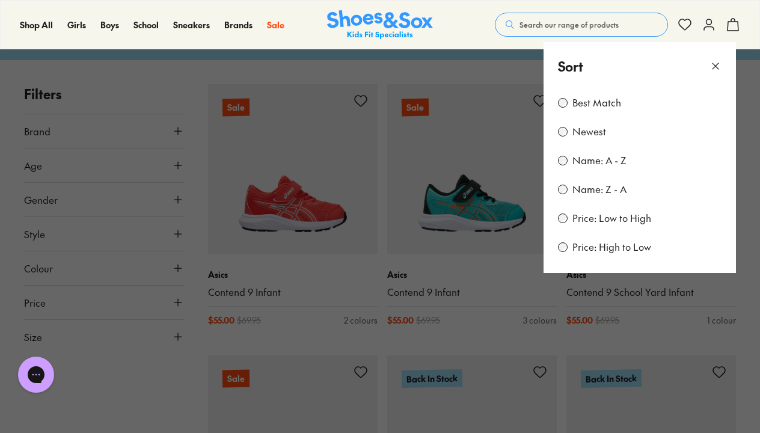
click at [245, 72] on button at bounding box center [380, 216] width 760 height 433
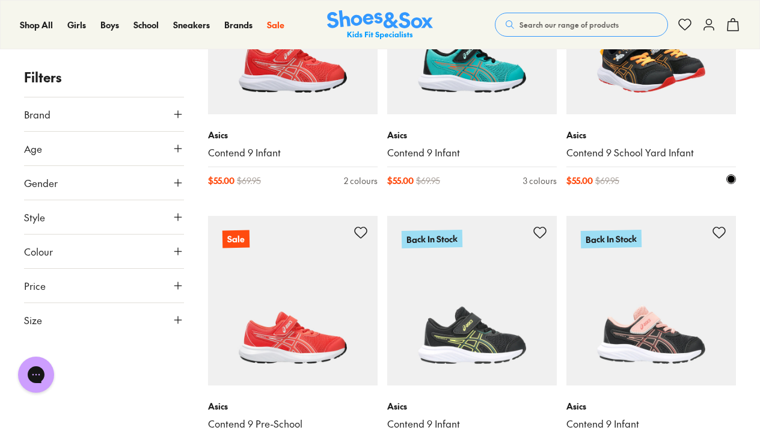
scroll to position [234, 0]
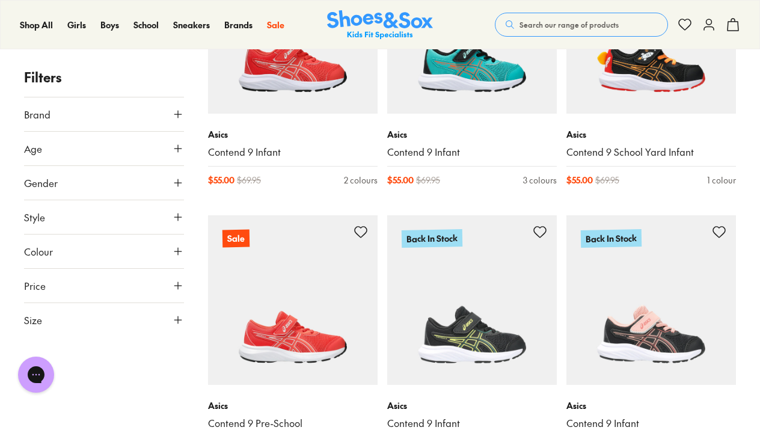
click at [82, 315] on button "Size" at bounding box center [104, 320] width 160 height 34
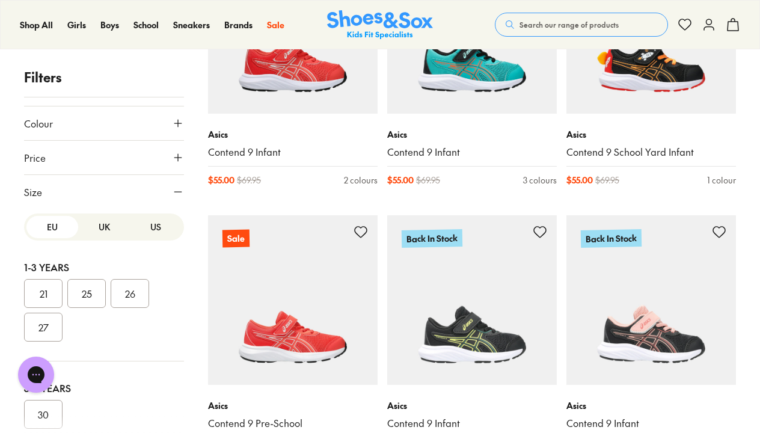
scroll to position [0, 0]
click at [84, 296] on button "25" at bounding box center [86, 293] width 38 height 29
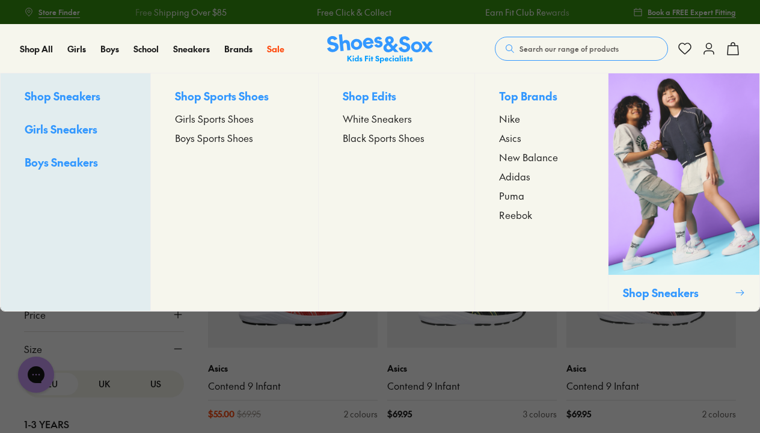
click at [201, 139] on span "Boys Sports Shoes" at bounding box center [214, 137] width 78 height 14
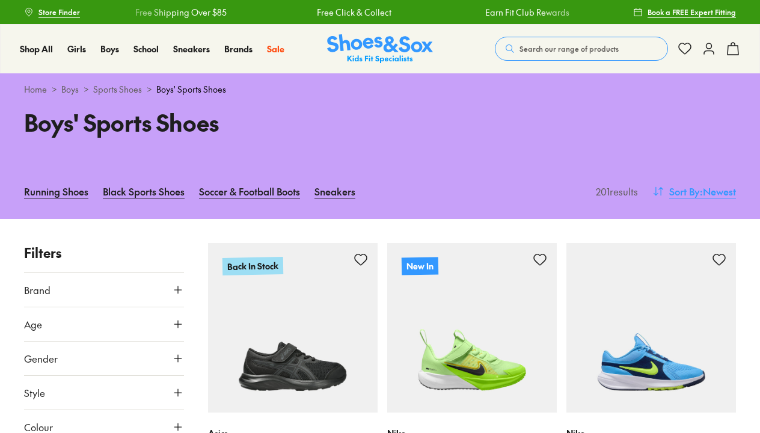
click at [696, 190] on span "Sort By" at bounding box center [684, 191] width 31 height 14
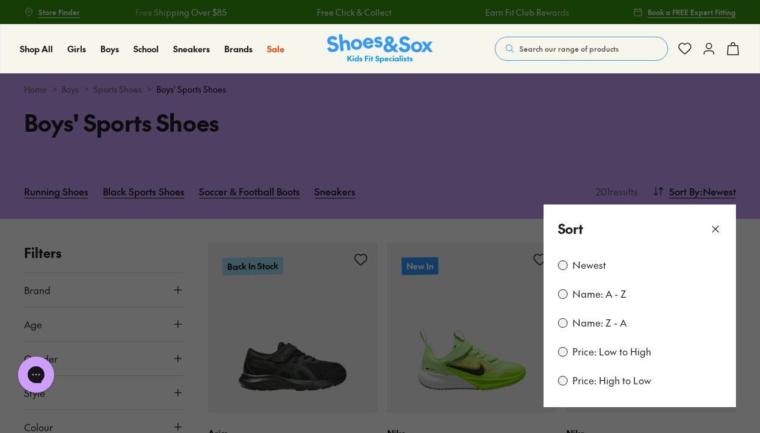
click at [593, 351] on label "Price: Low to High" at bounding box center [611, 351] width 79 height 13
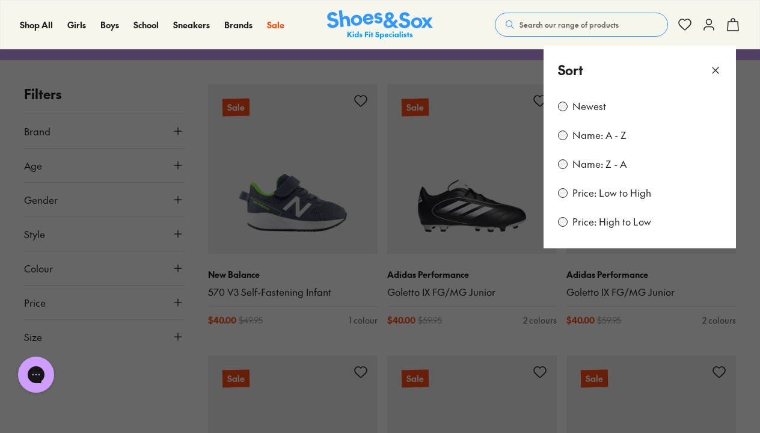
click at [195, 317] on button at bounding box center [380, 216] width 760 height 433
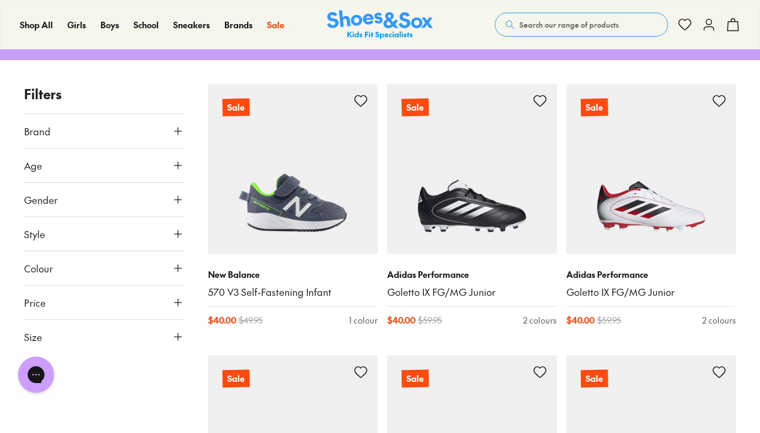
click at [89, 334] on button "Size" at bounding box center [104, 337] width 160 height 34
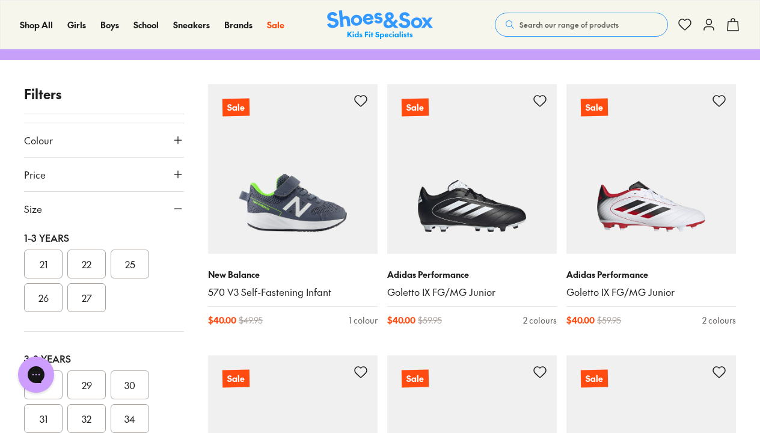
scroll to position [133, 0]
click at [129, 265] on button "25" at bounding box center [130, 264] width 38 height 29
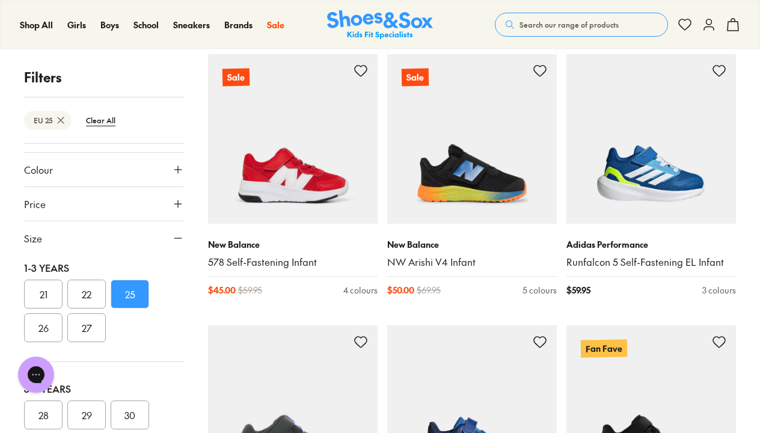
scroll to position [188, 0]
